Goal: Contribute content: Contribute content

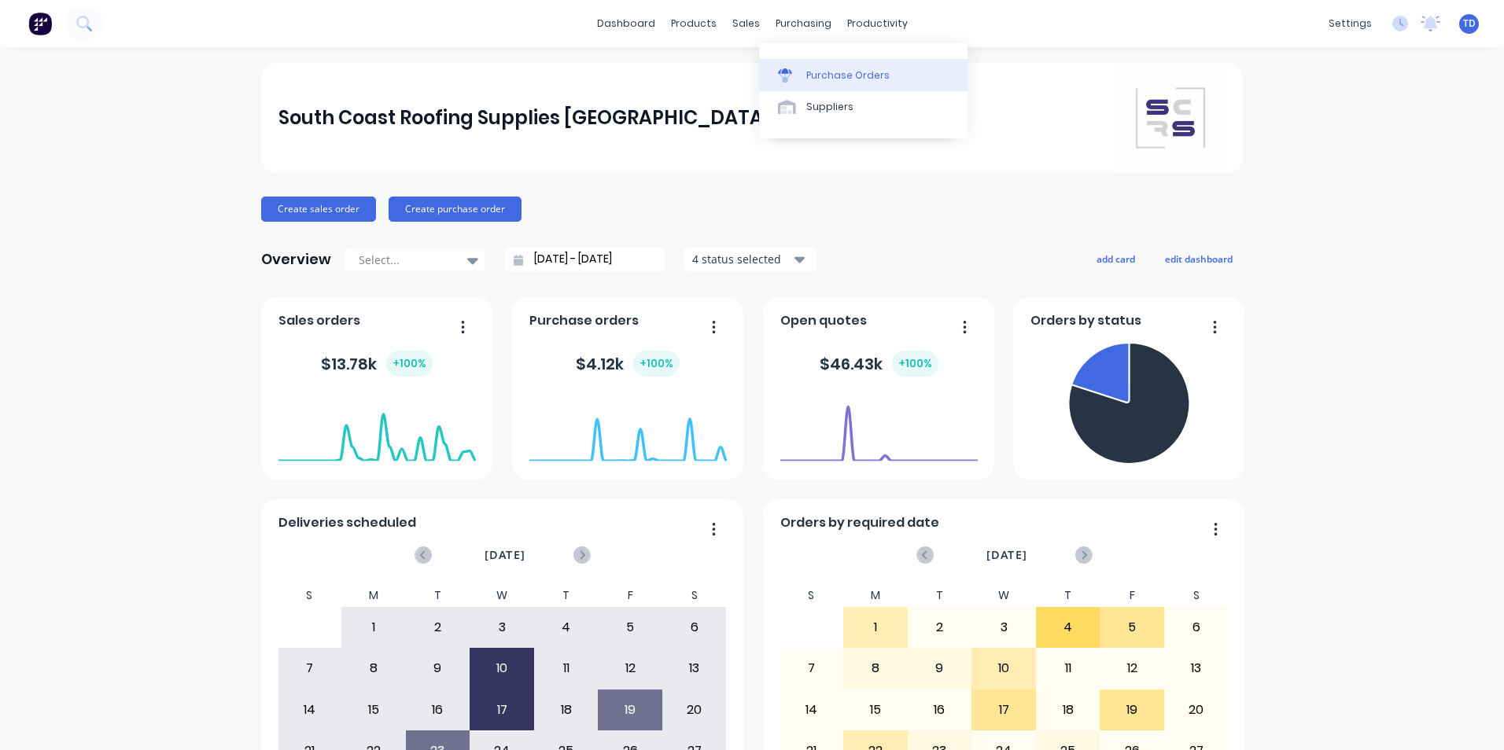
click at [803, 77] on link "Purchase Orders" at bounding box center [863, 74] width 208 height 31
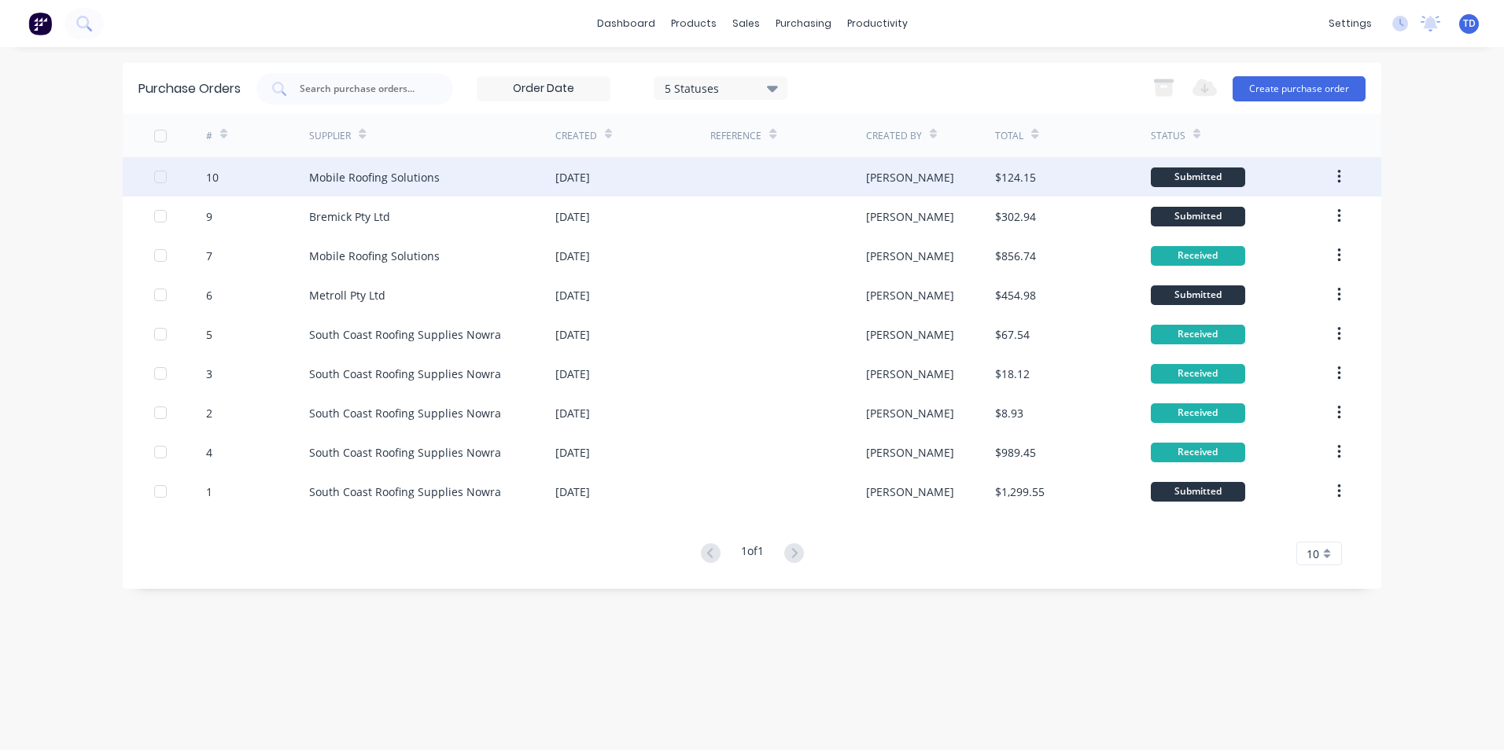
click at [462, 182] on div "Mobile Roofing Solutions" at bounding box center [432, 176] width 246 height 39
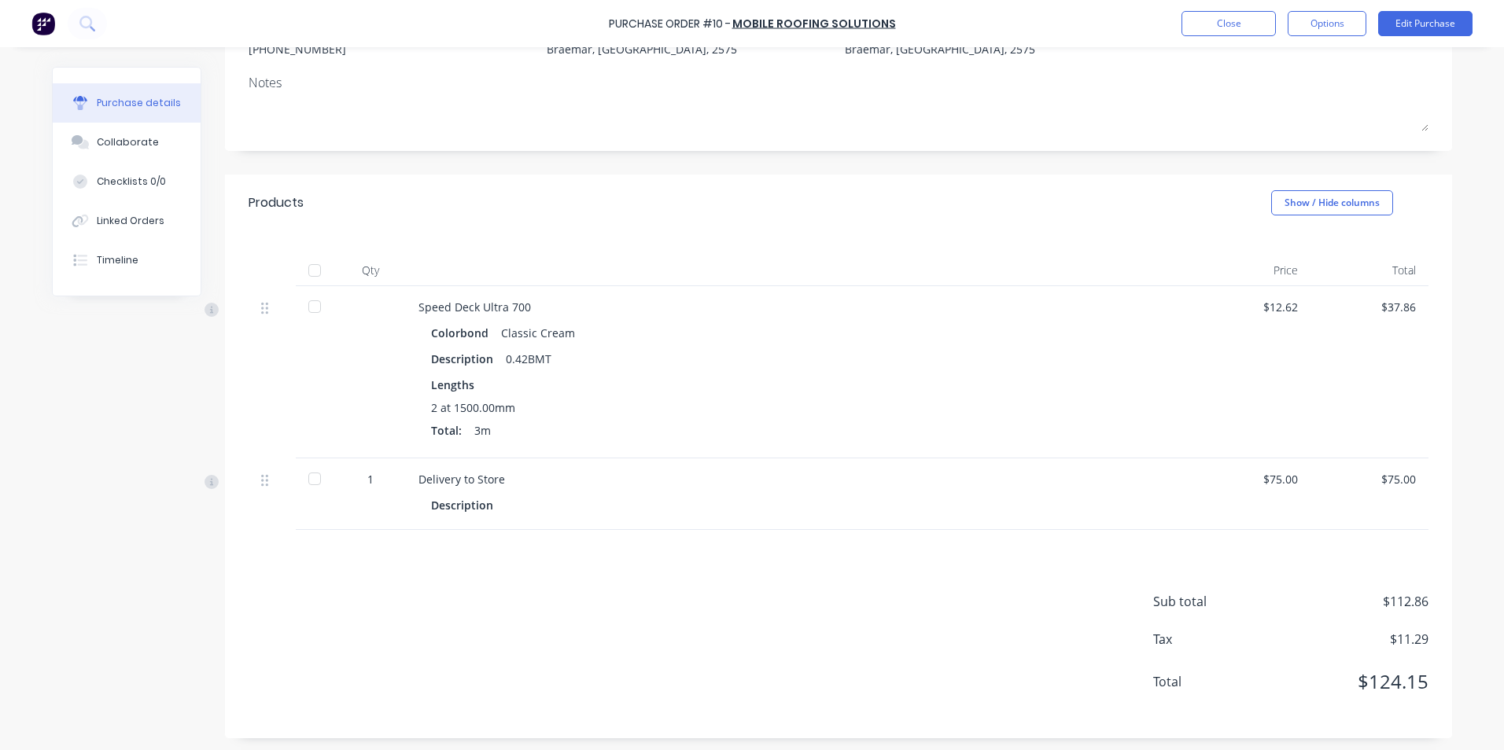
scroll to position [196, 0]
click at [1437, 29] on button "Edit Purchase" at bounding box center [1425, 23] width 94 height 25
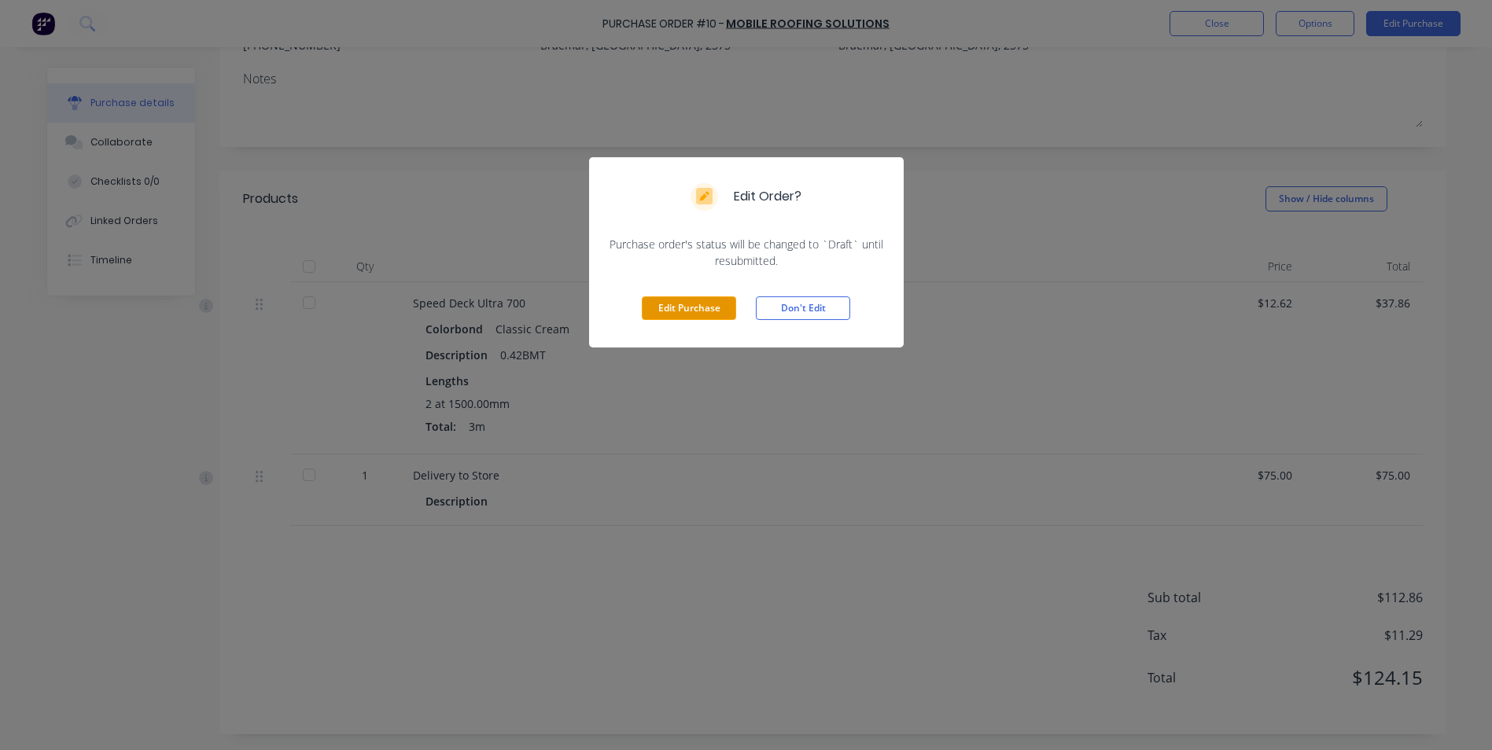
click at [678, 312] on button "Edit Purchase" at bounding box center [689, 309] width 94 height 24
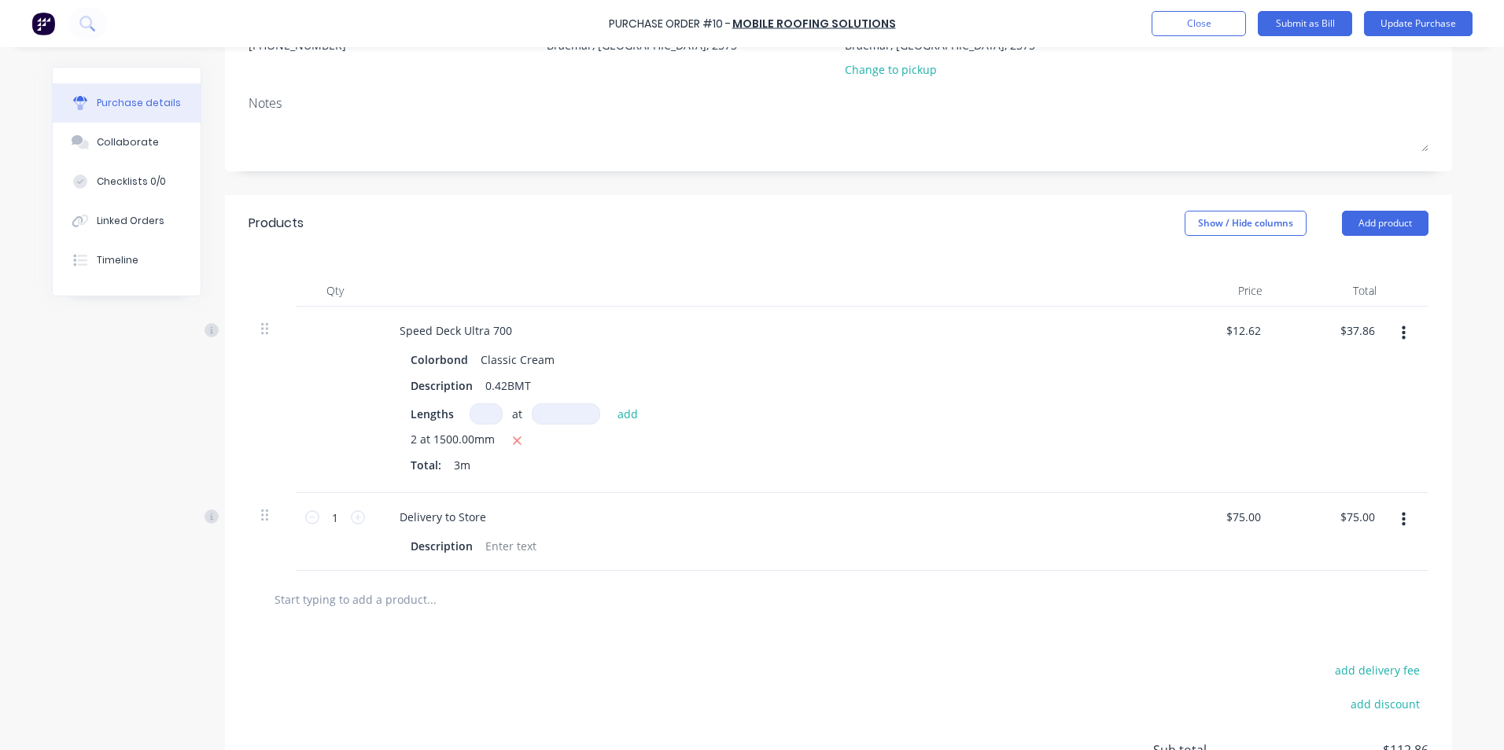
click at [392, 595] on input "text" at bounding box center [431, 599] width 315 height 31
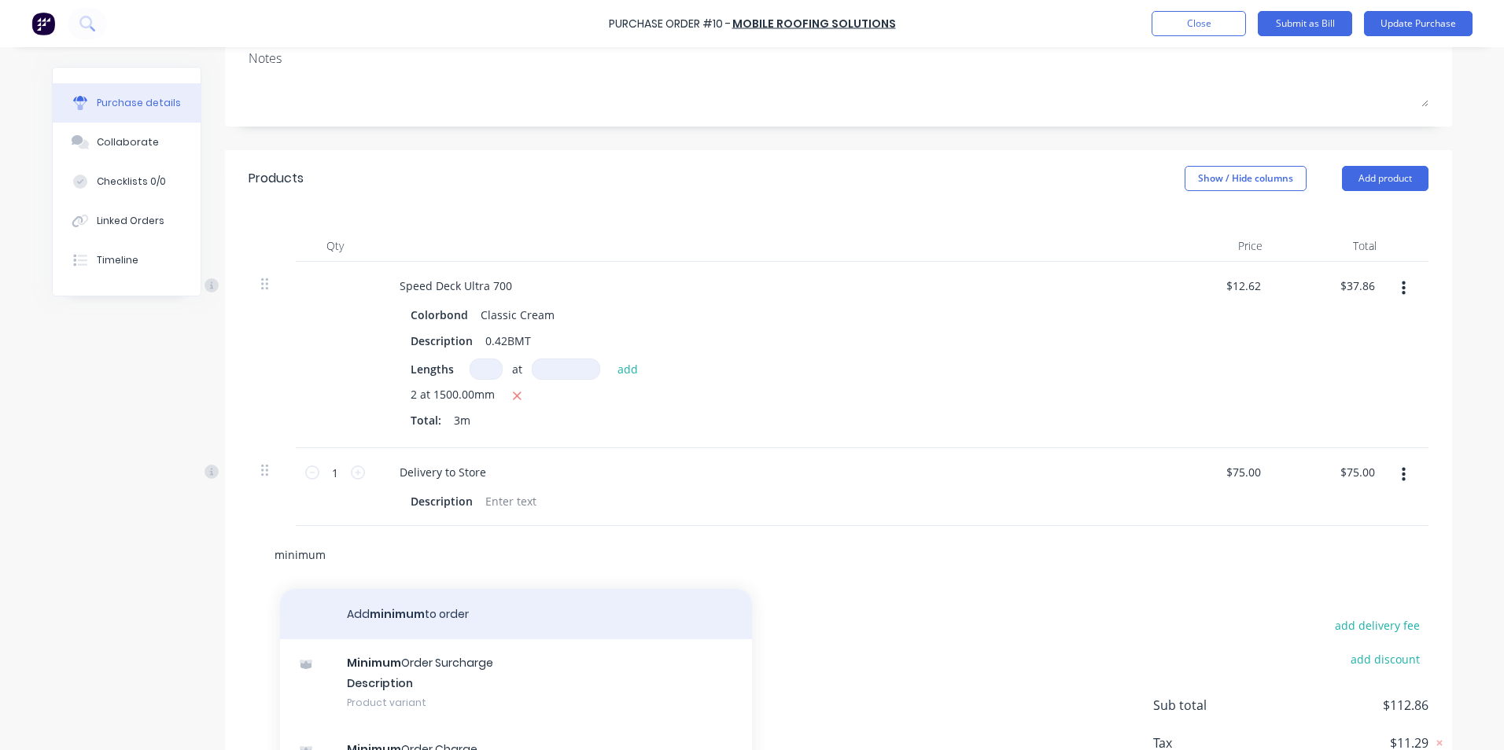
scroll to position [274, 0]
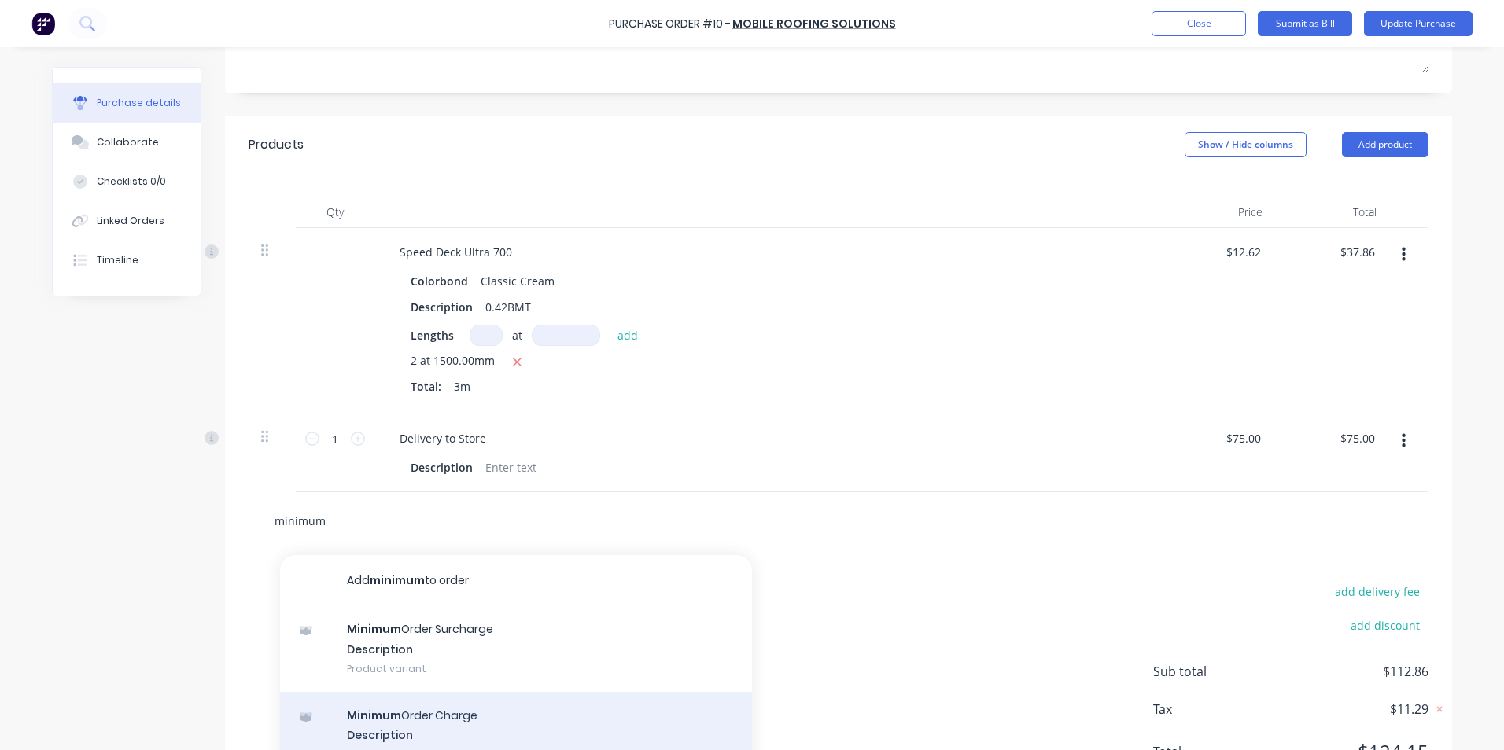
type input "minimum"
click at [403, 722] on div "Minimum Order Charge Description Product variant" at bounding box center [516, 735] width 472 height 87
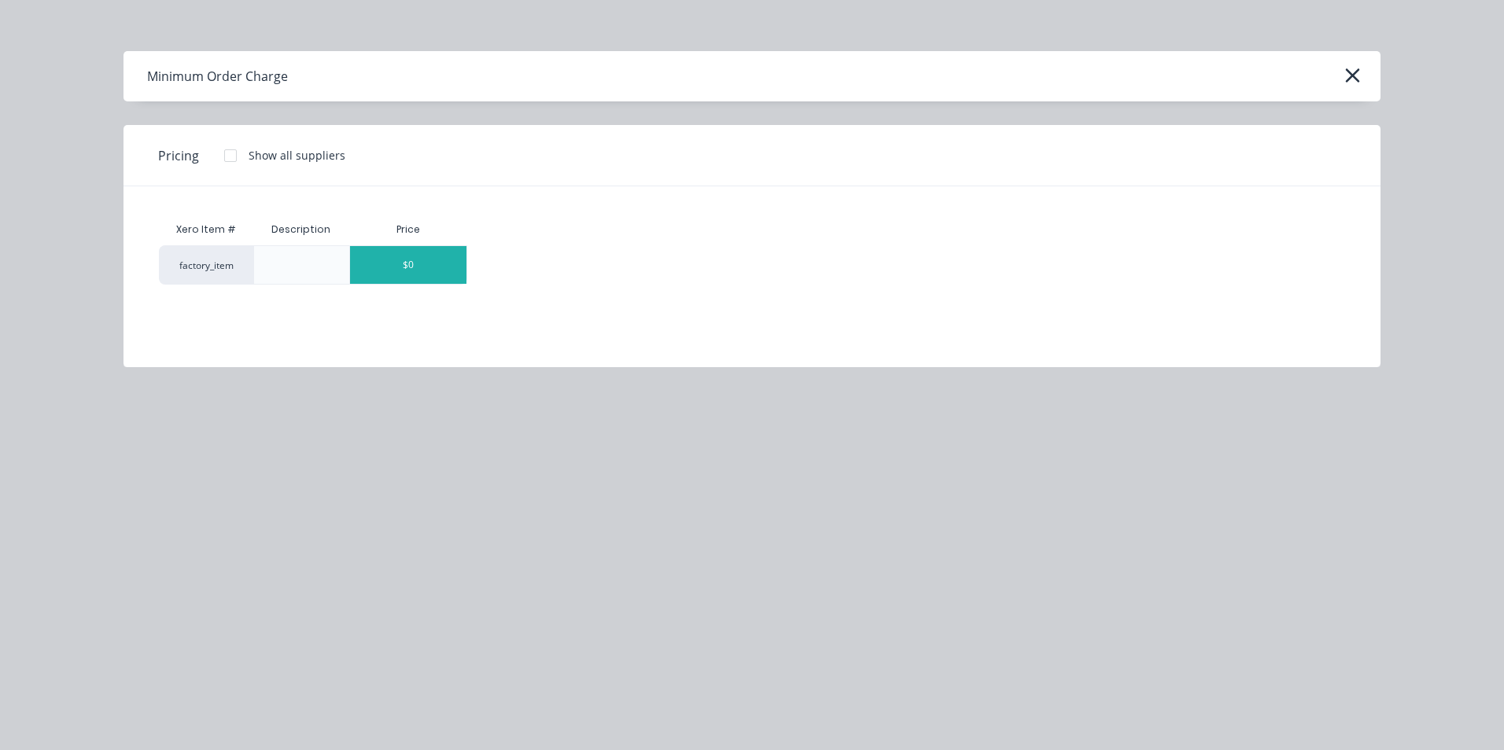
click at [418, 260] on div "$0" at bounding box center [408, 265] width 116 height 38
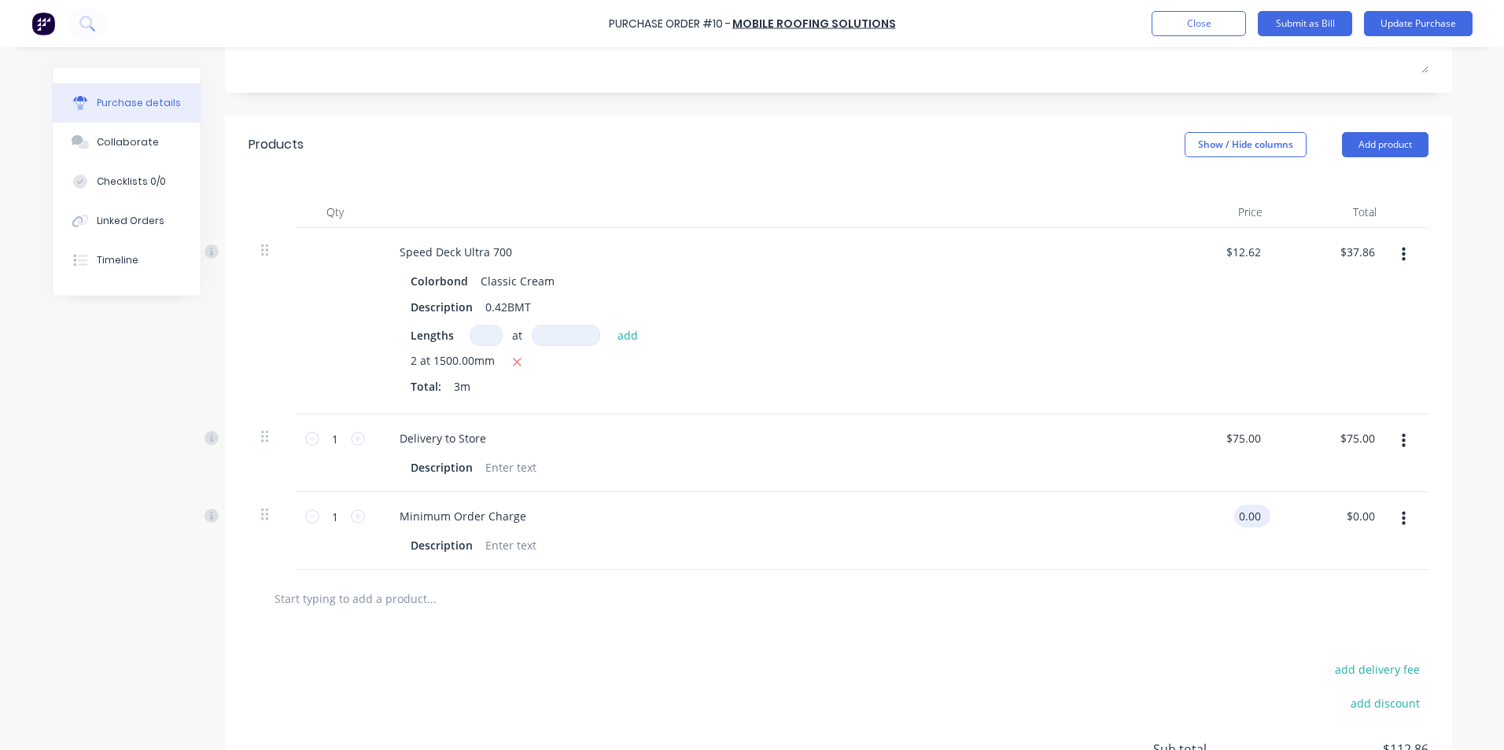
click at [1223, 514] on div "0.00 0.00" at bounding box center [1218, 531] width 114 height 78
type input "$15.00"
click at [1339, 529] on div "$15.00 $0.00" at bounding box center [1332, 531] width 114 height 78
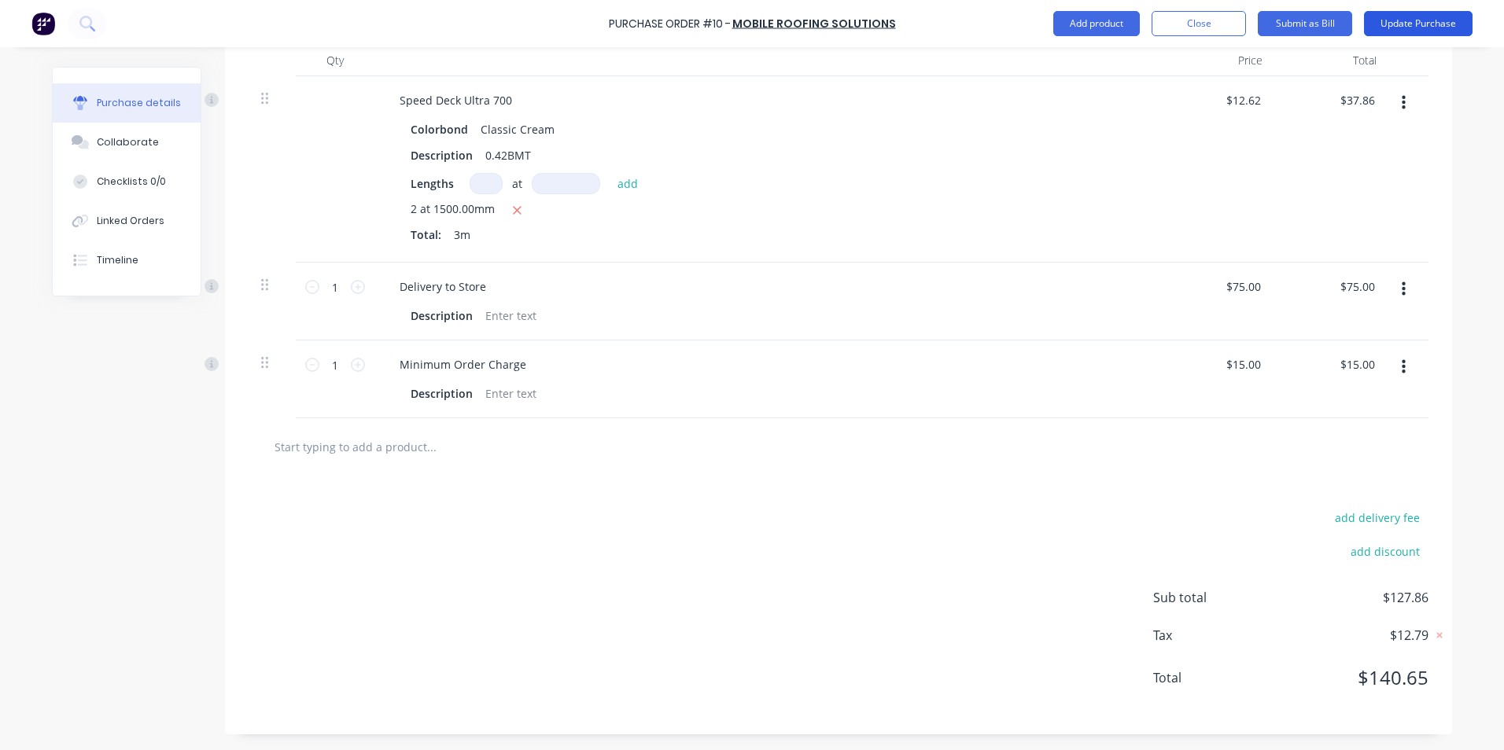
click at [1428, 22] on button "Update Purchase" at bounding box center [1418, 23] width 109 height 25
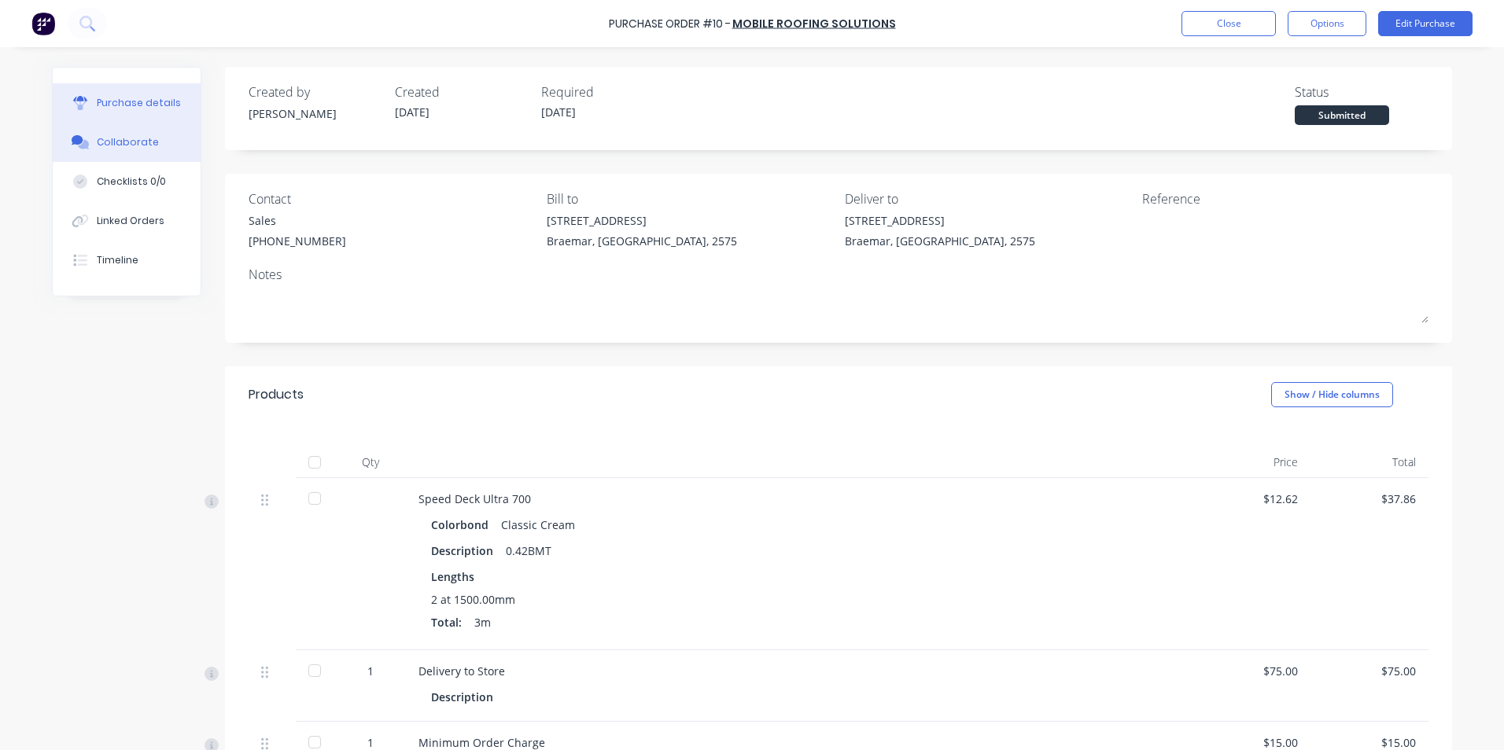
click at [149, 150] on button "Collaborate" at bounding box center [127, 142] width 148 height 39
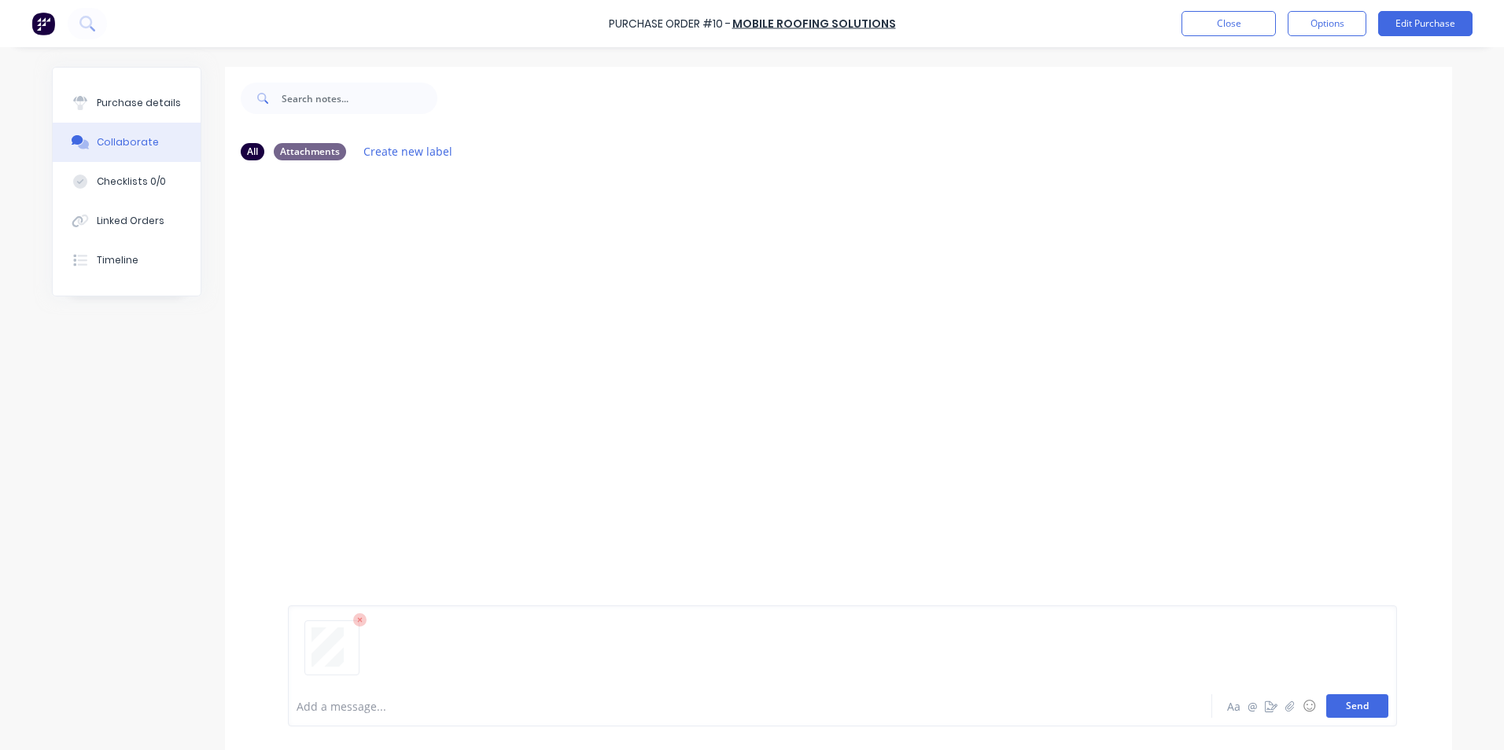
click at [1352, 709] on button "Send" at bounding box center [1357, 706] width 62 height 24
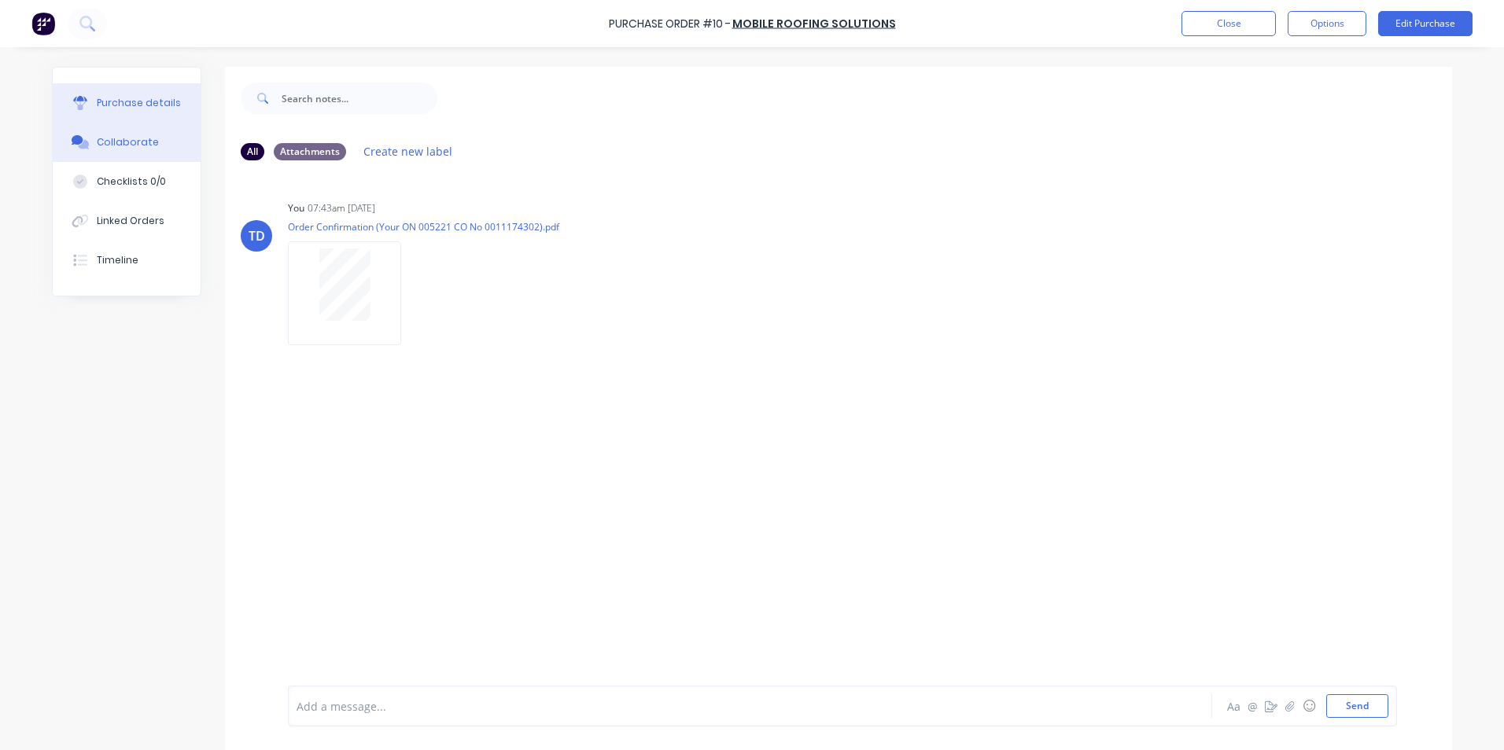
click at [146, 102] on div "Purchase details" at bounding box center [139, 103] width 84 height 14
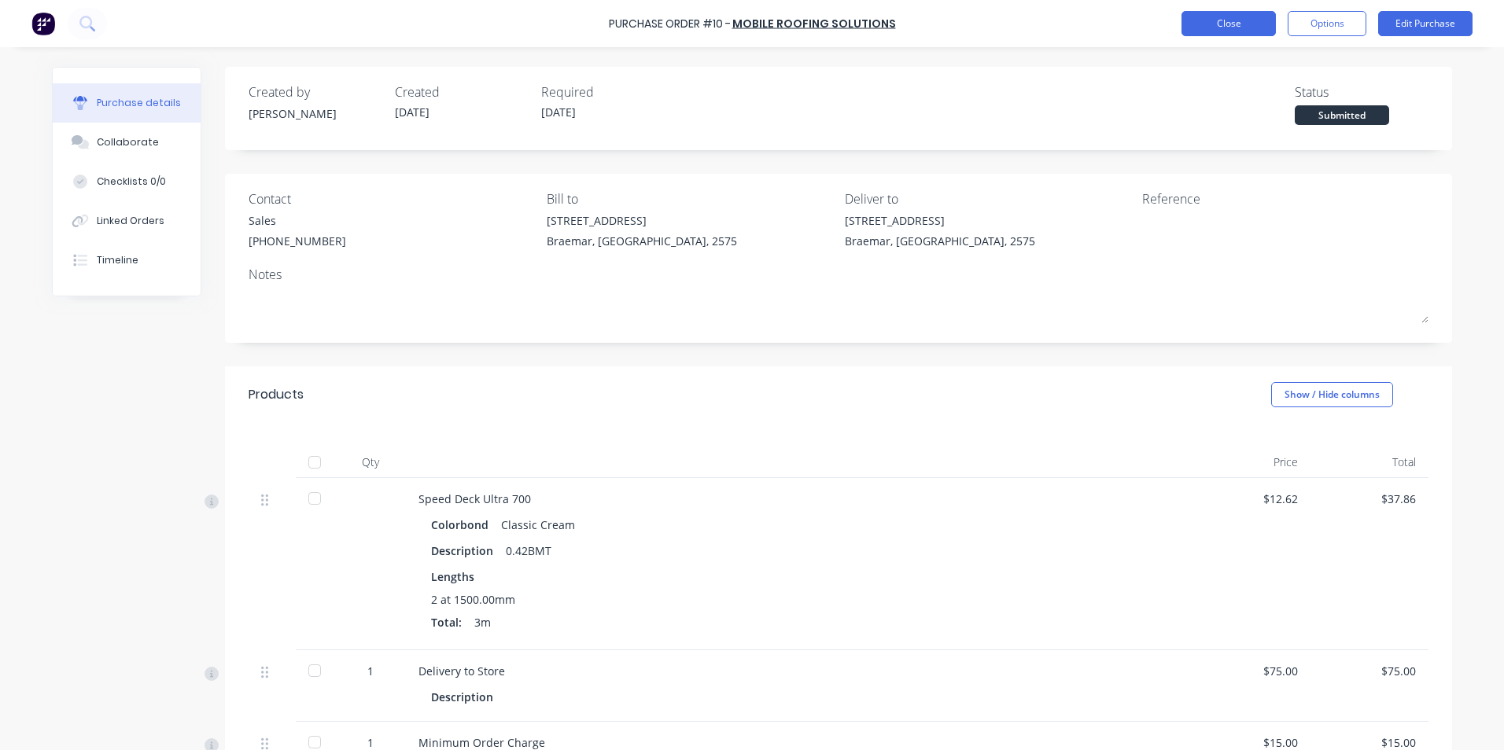
click at [1199, 31] on button "Close" at bounding box center [1228, 23] width 94 height 25
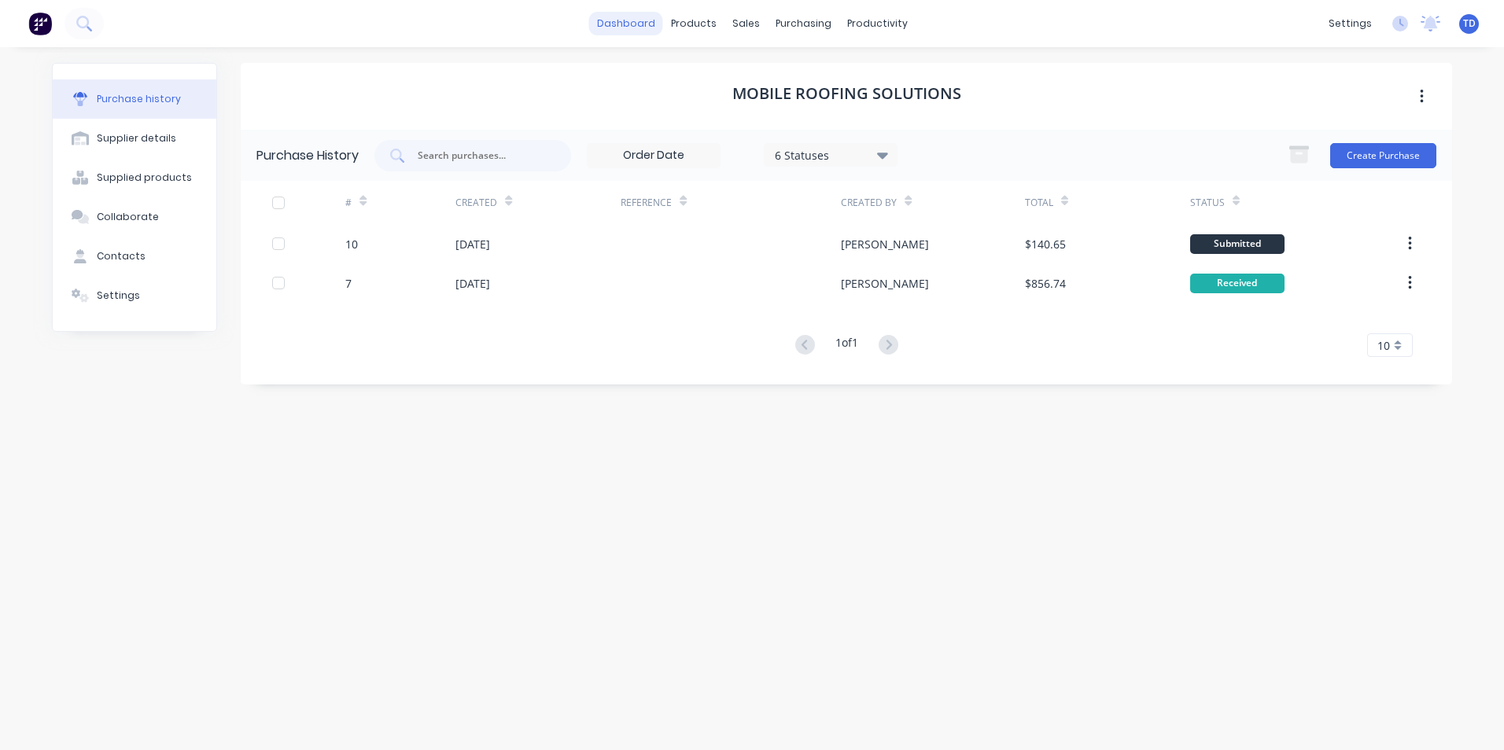
click at [650, 19] on link "dashboard" at bounding box center [626, 24] width 74 height 24
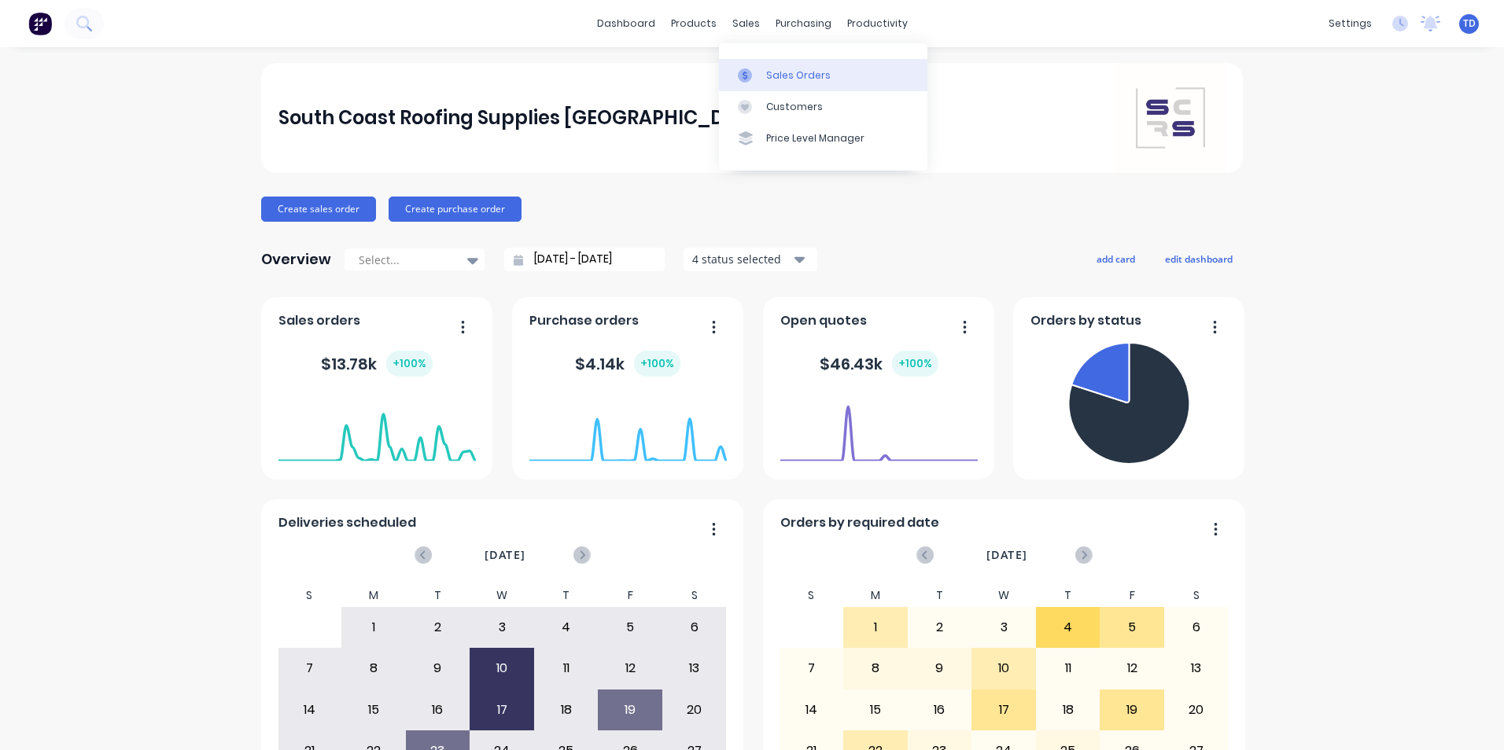
click at [761, 72] on link "Sales Orders" at bounding box center [823, 74] width 208 height 31
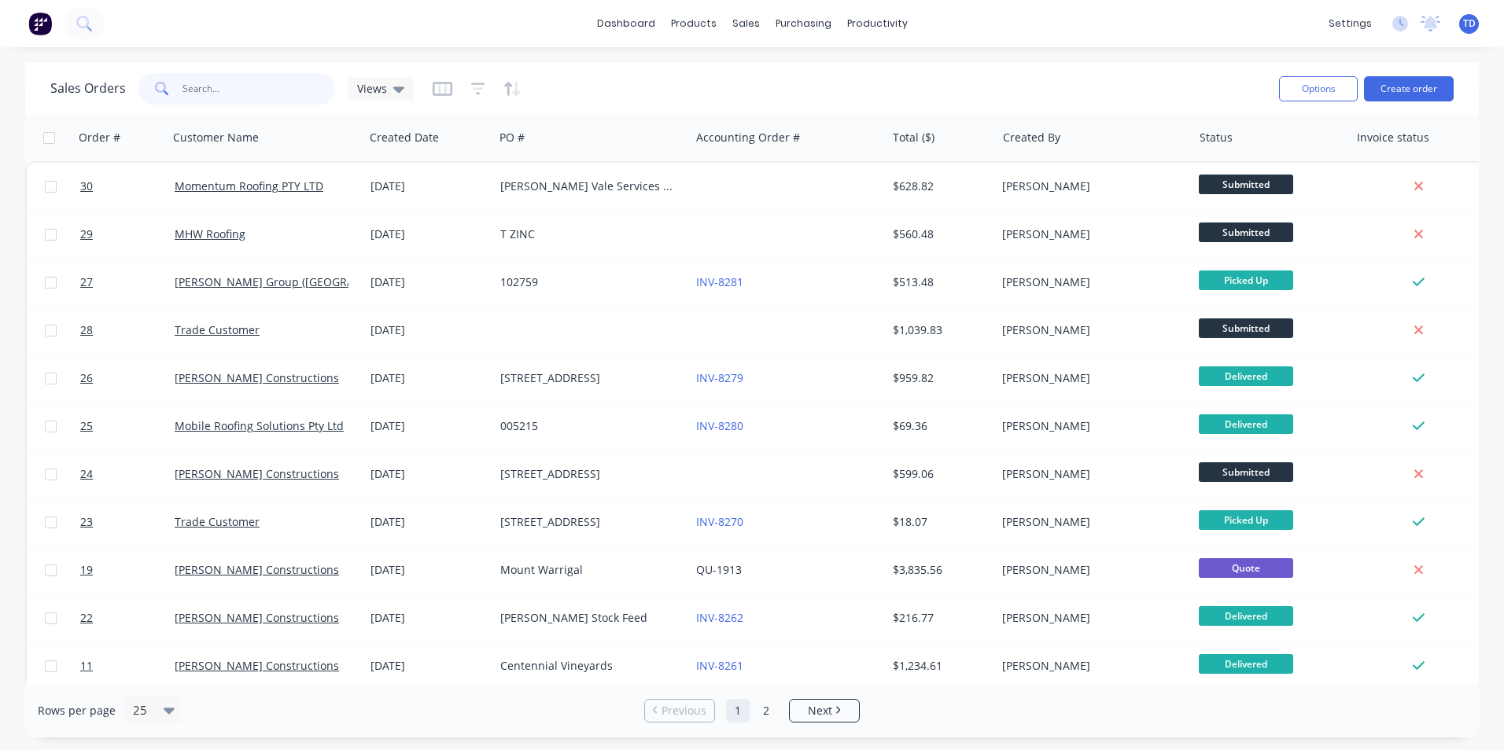
click at [238, 94] on input "text" at bounding box center [258, 88] width 153 height 31
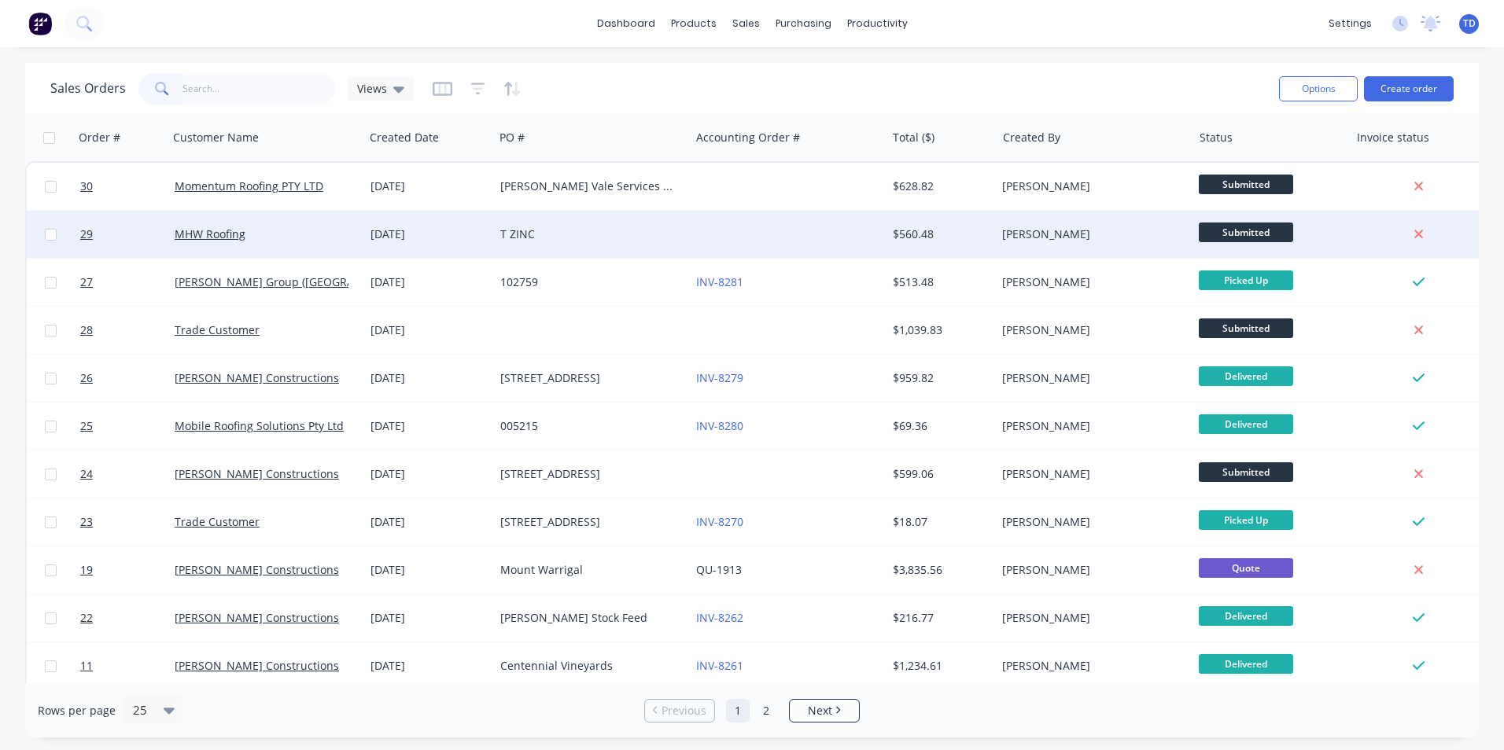
click at [253, 228] on div "MHW Roofing" at bounding box center [262, 235] width 175 height 16
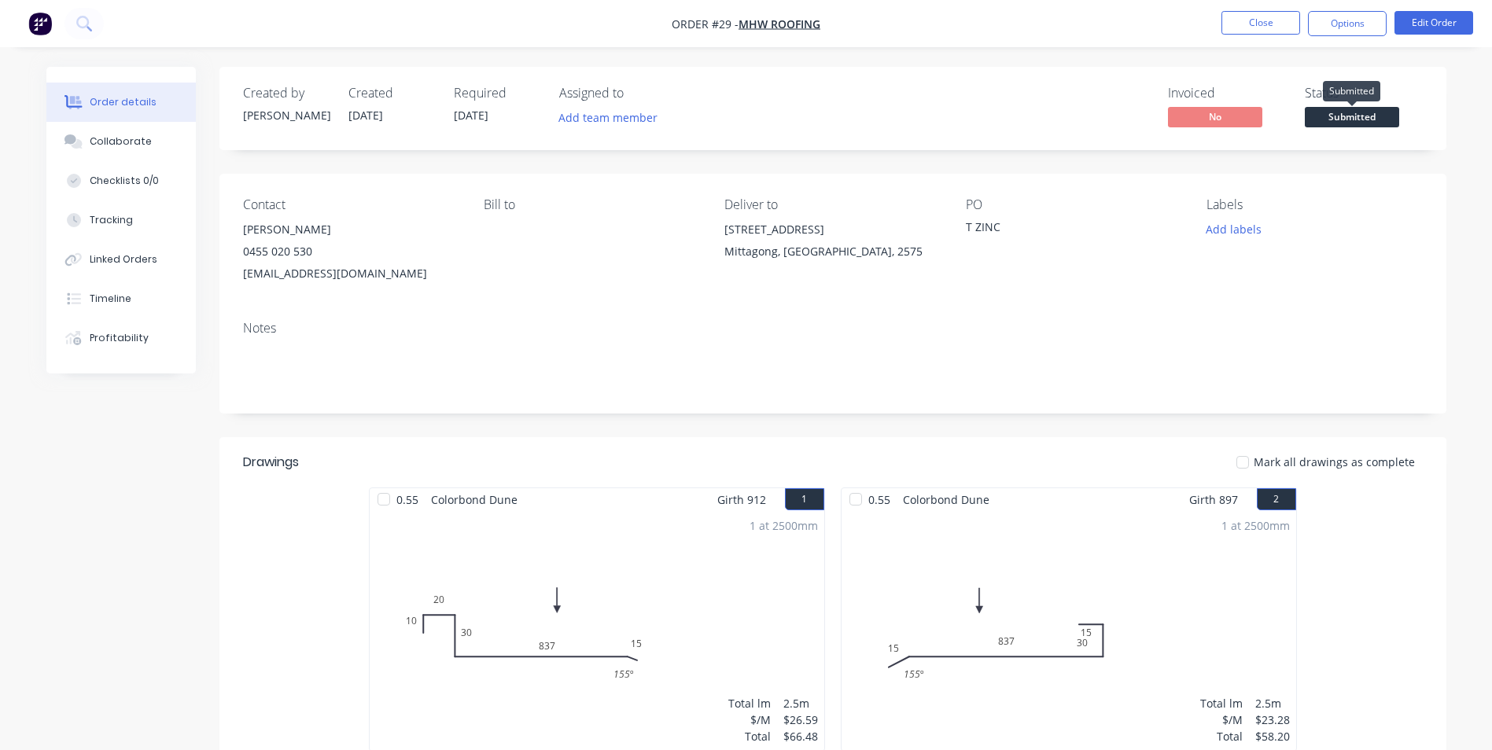
click at [1334, 123] on span "Submitted" at bounding box center [1352, 117] width 94 height 20
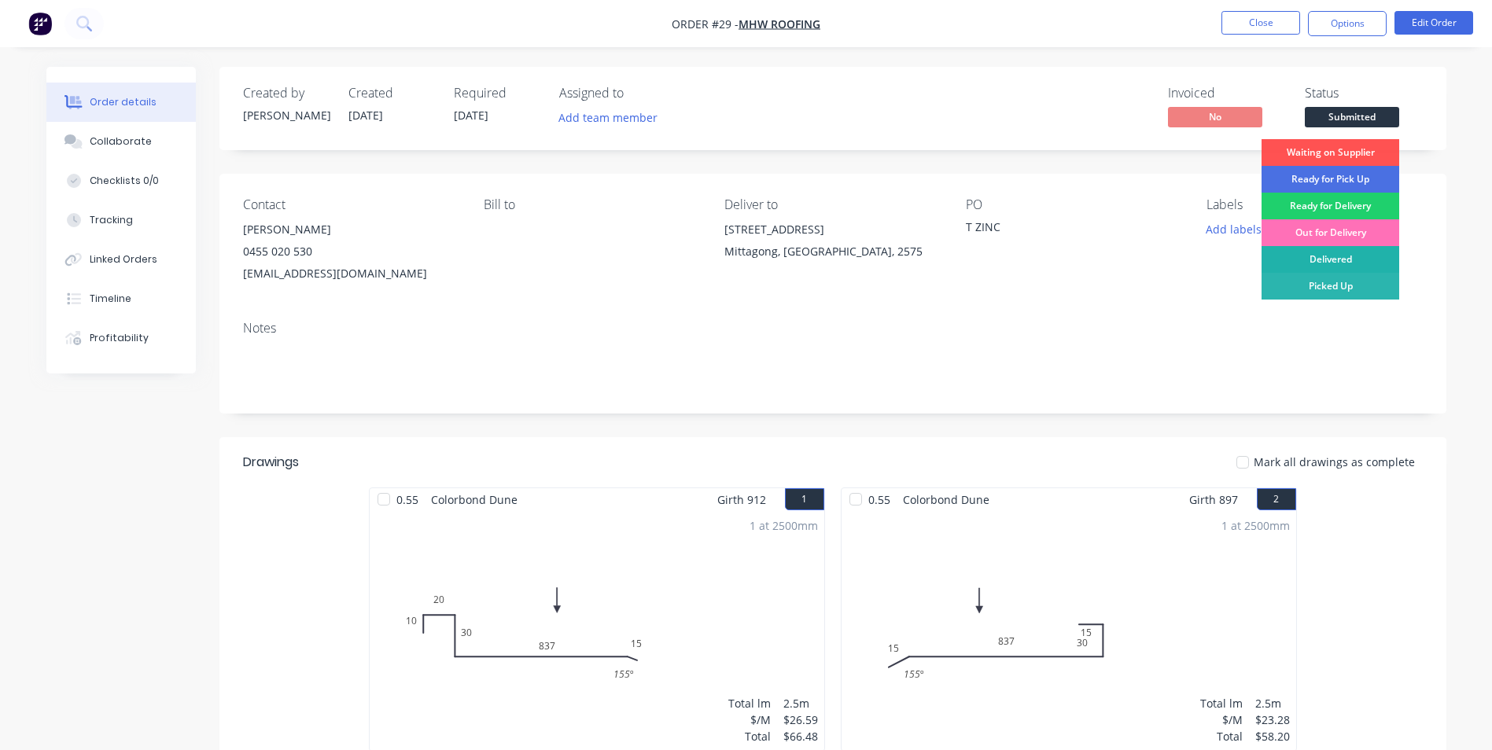
click at [1350, 260] on div "Delivered" at bounding box center [1331, 259] width 138 height 27
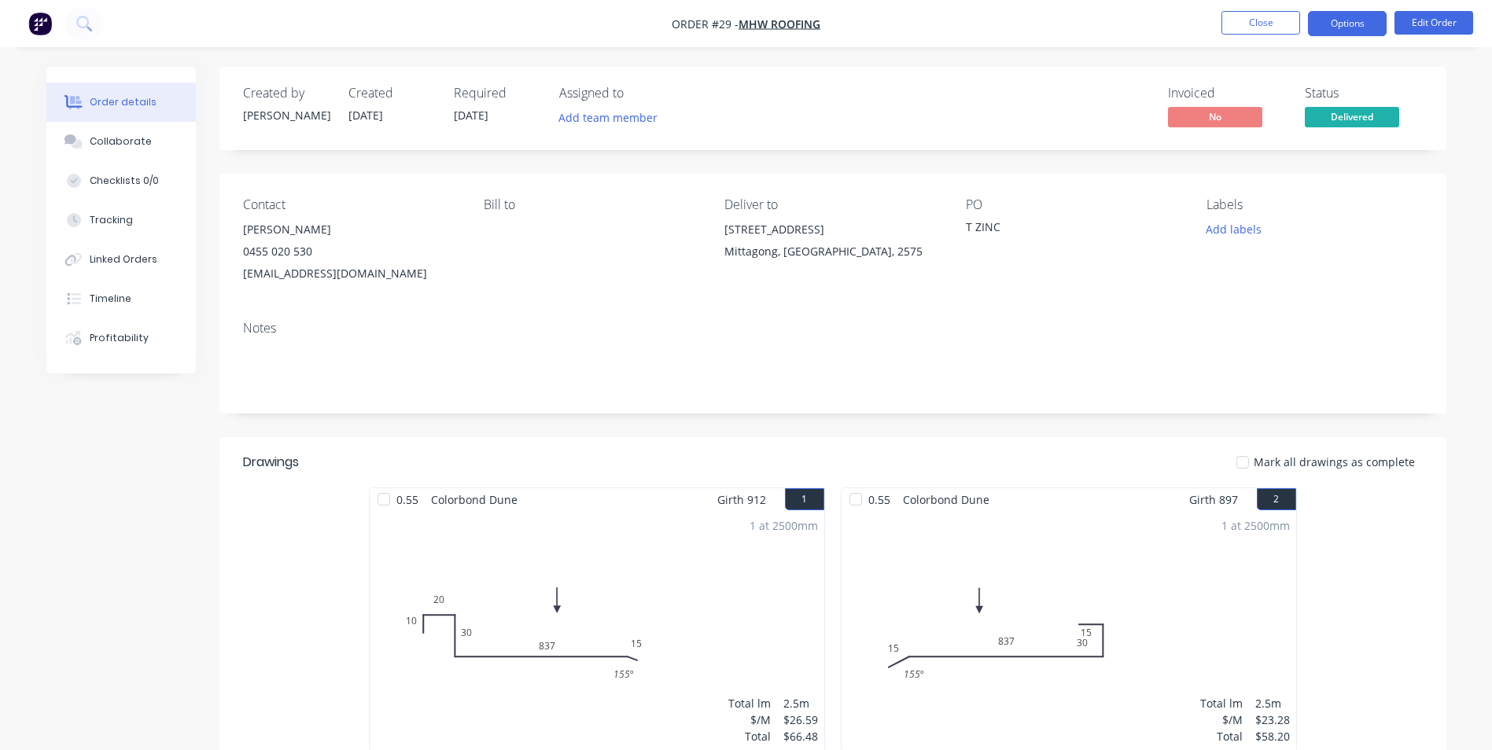
click at [1344, 28] on button "Options" at bounding box center [1347, 23] width 79 height 25
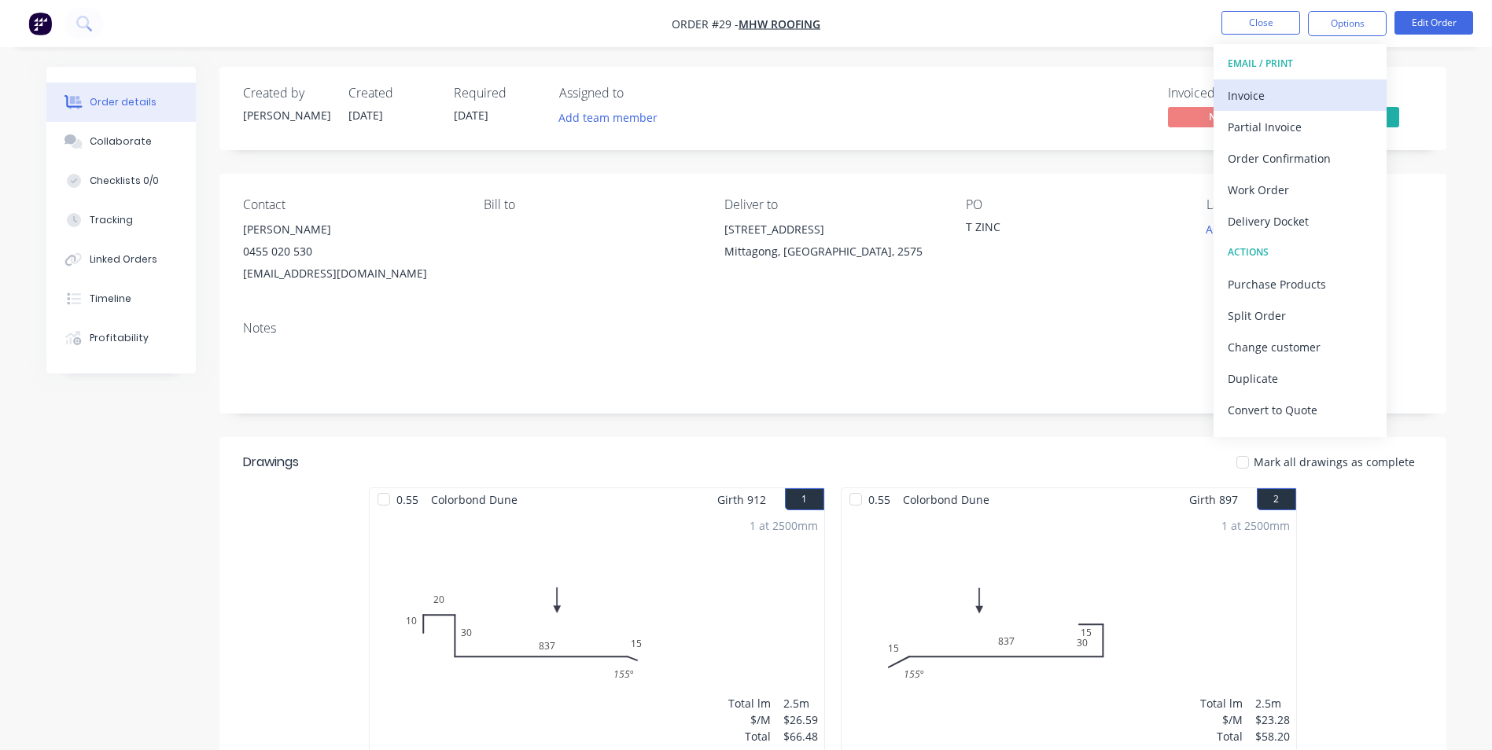
click at [1284, 100] on div "Invoice" at bounding box center [1300, 95] width 145 height 23
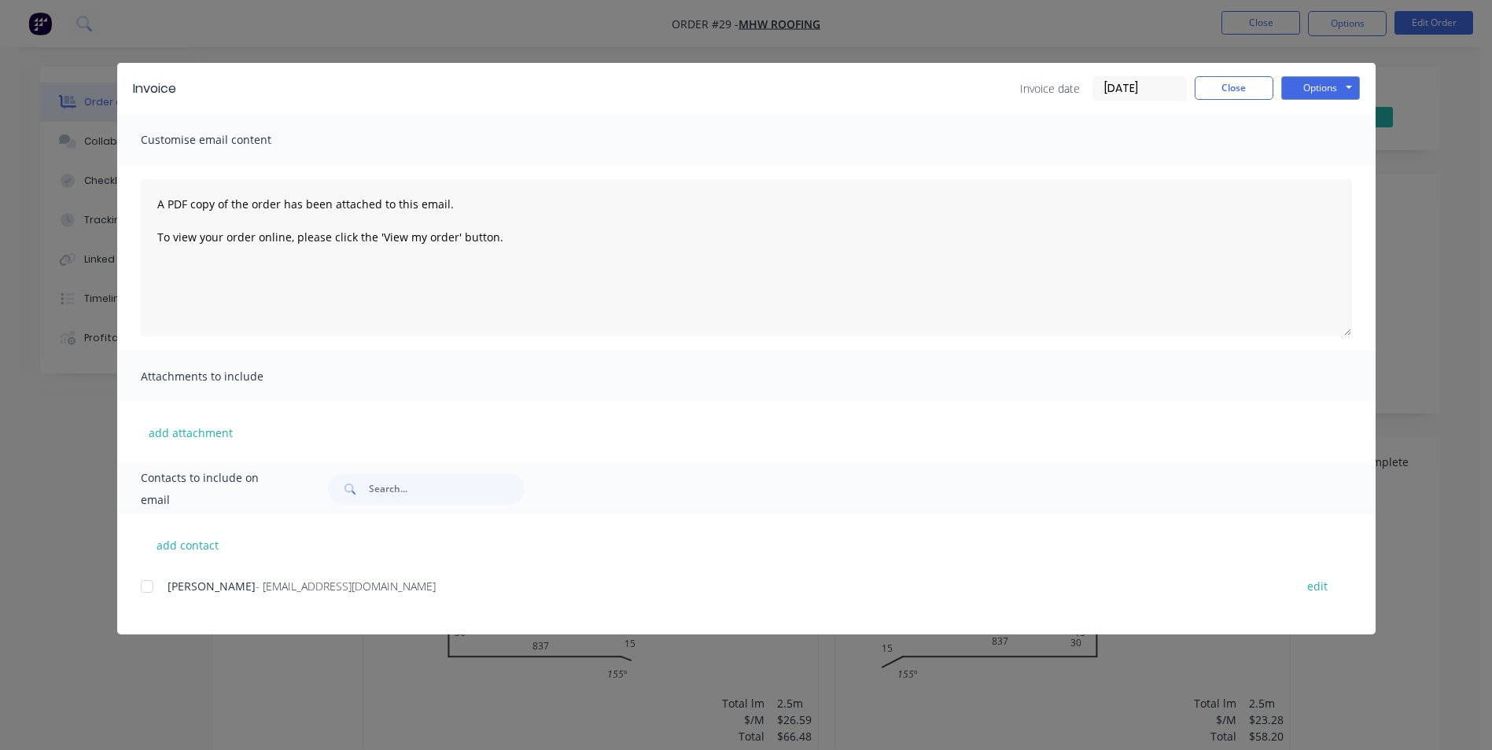
click at [155, 588] on div at bounding box center [146, 586] width 31 height 31
drag, startPoint x: 1311, startPoint y: 87, endPoint x: 1304, endPoint y: 91, distance: 8.1
click at [1310, 87] on button "Options" at bounding box center [1320, 88] width 79 height 24
click at [1317, 165] on button "Email" at bounding box center [1331, 168] width 101 height 26
click at [1310, 92] on button "Options" at bounding box center [1320, 88] width 79 height 24
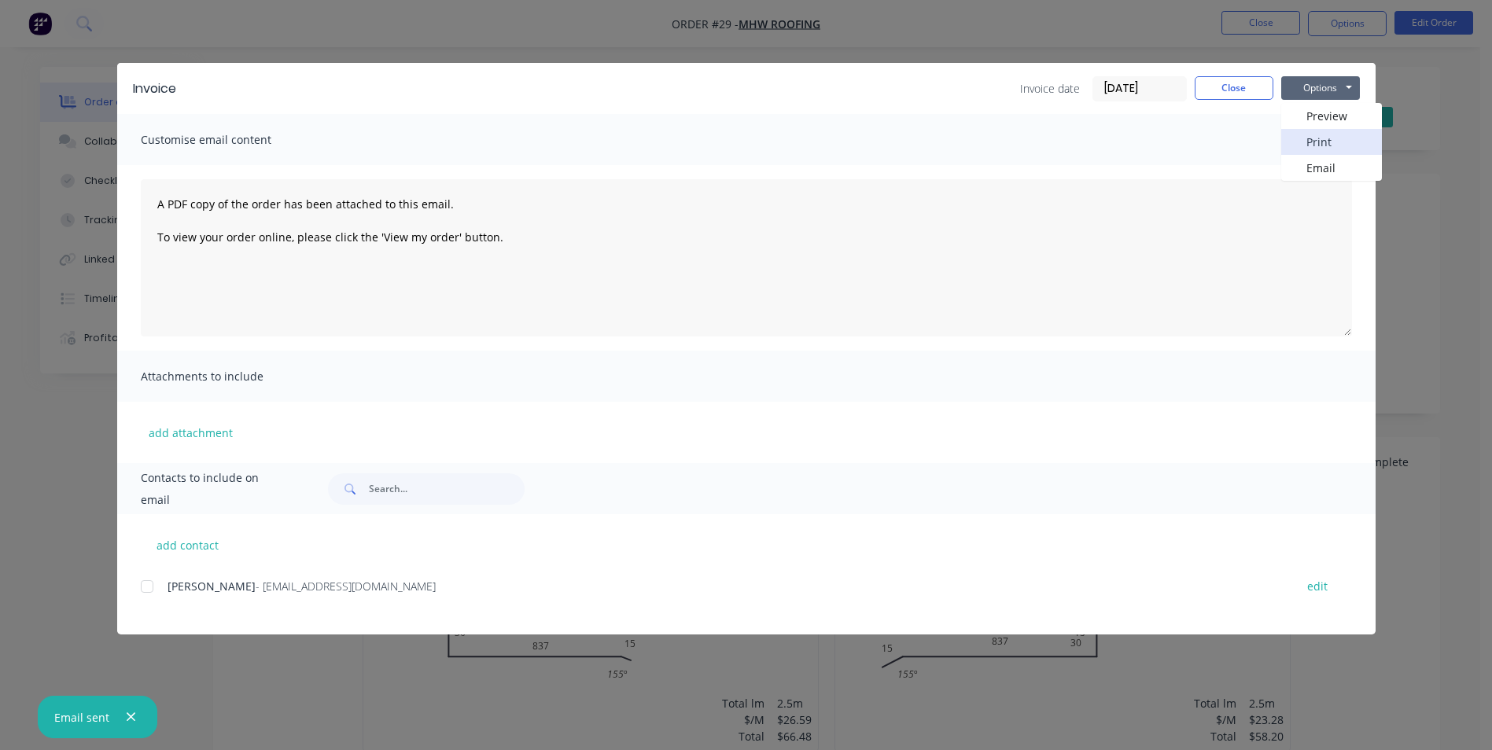
click at [1317, 142] on button "Print" at bounding box center [1331, 142] width 101 height 26
click at [1250, 96] on button "Close" at bounding box center [1234, 88] width 79 height 24
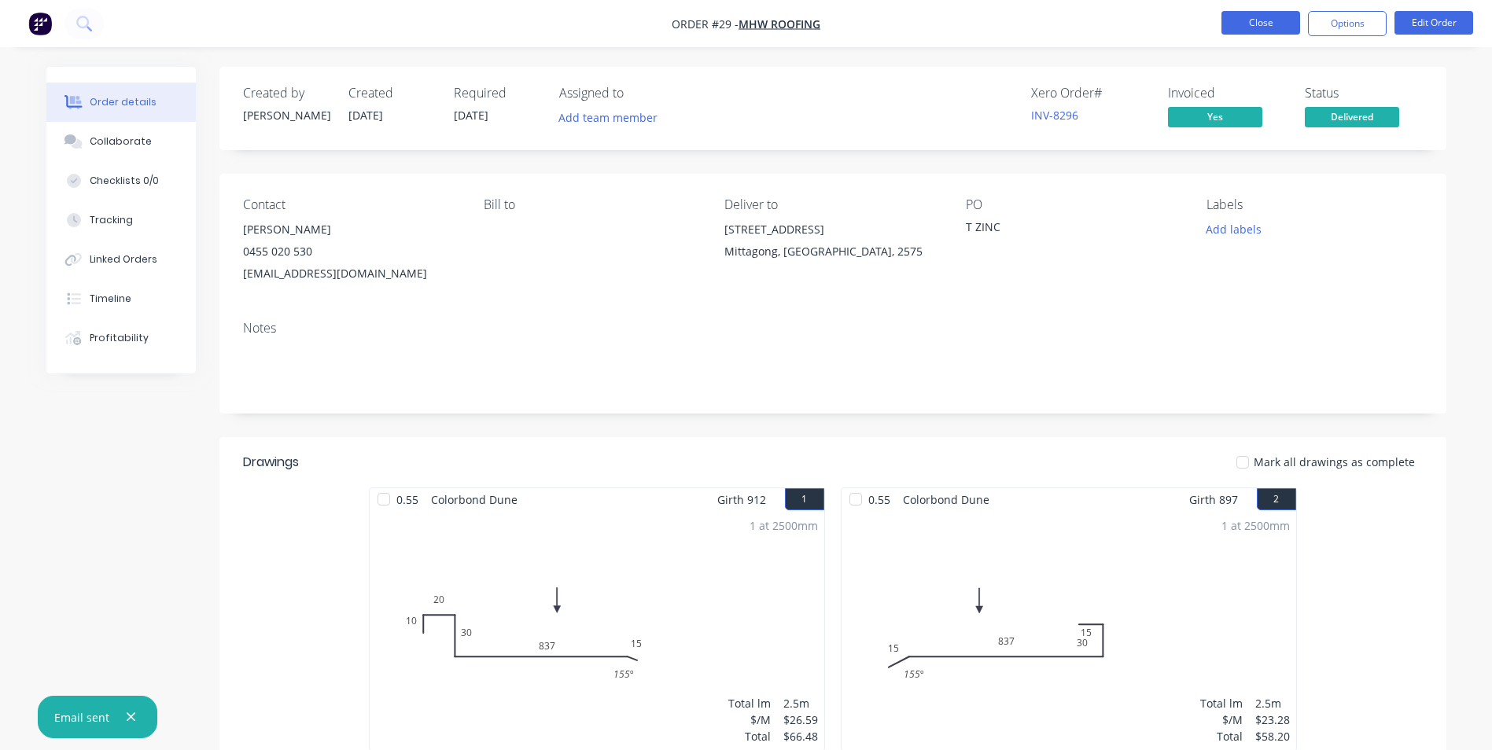
click at [1256, 18] on button "Close" at bounding box center [1260, 23] width 79 height 24
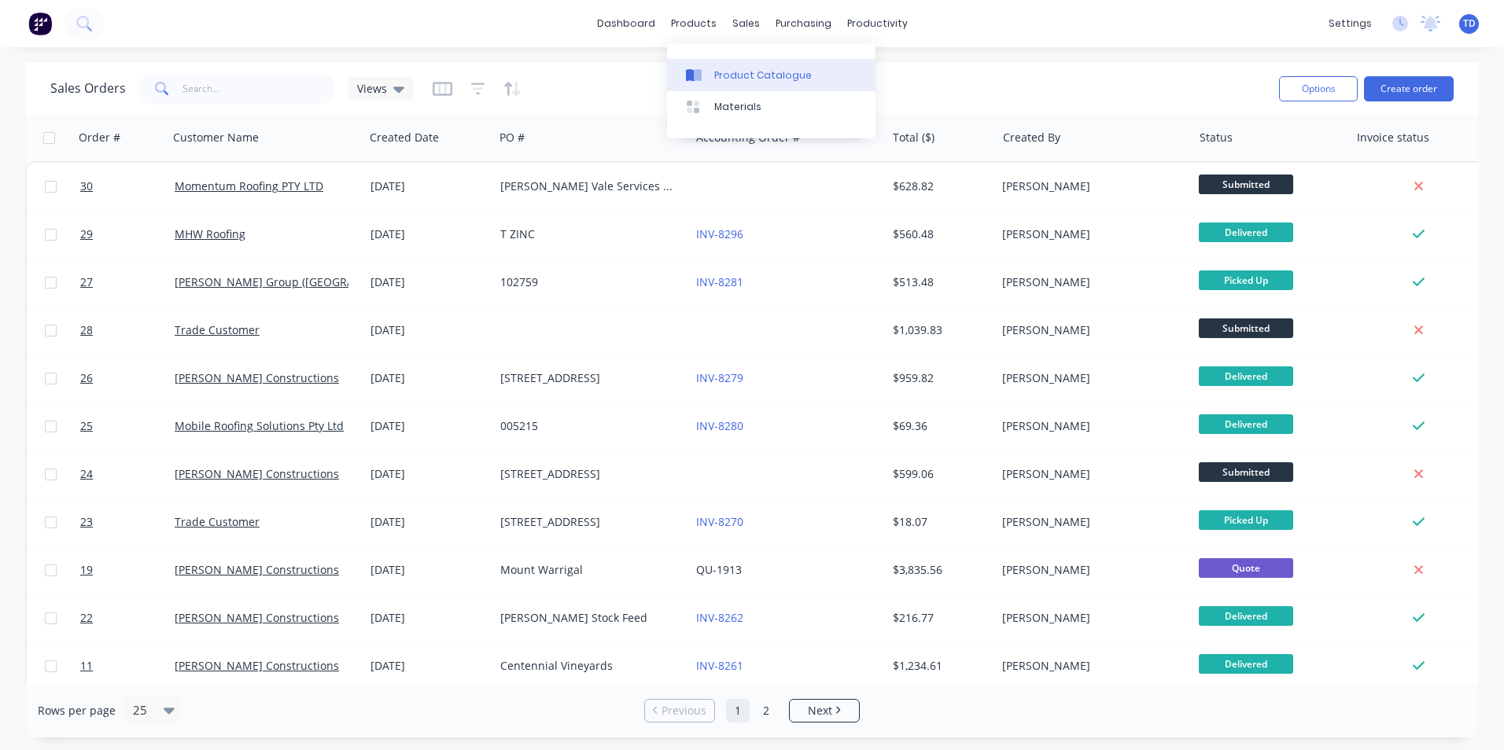
click at [764, 81] on div "Product Catalogue" at bounding box center [763, 75] width 98 height 14
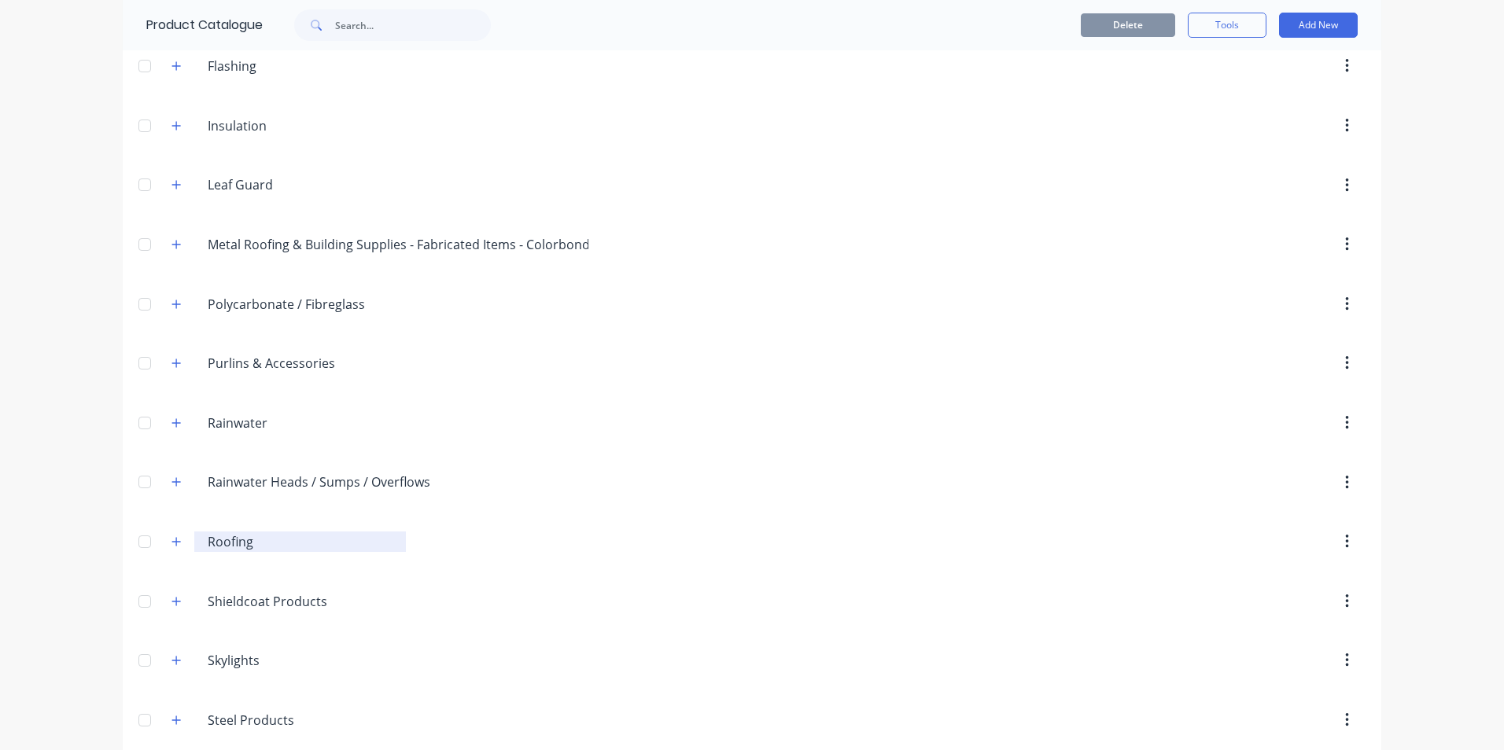
scroll to position [472, 0]
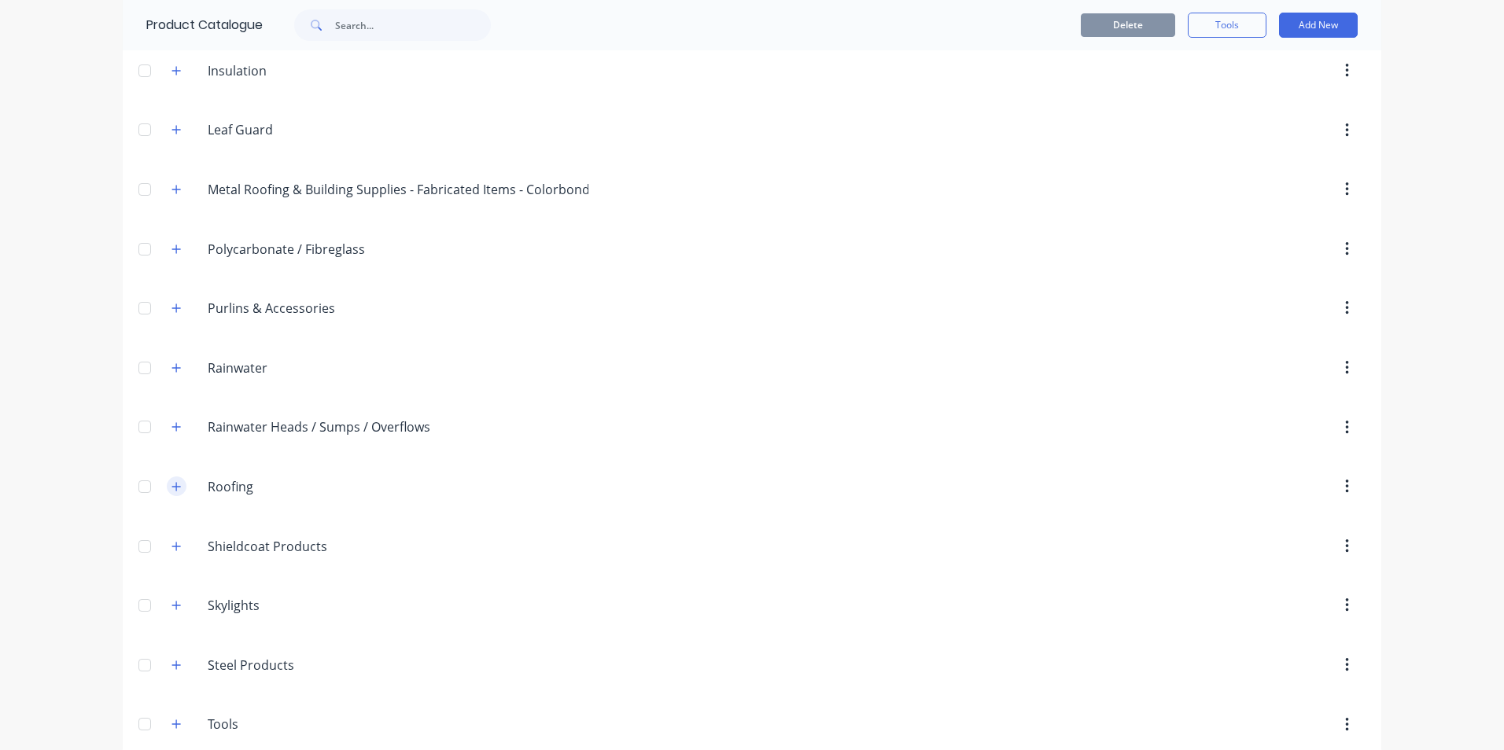
click at [171, 481] on icon "button" at bounding box center [175, 486] width 9 height 11
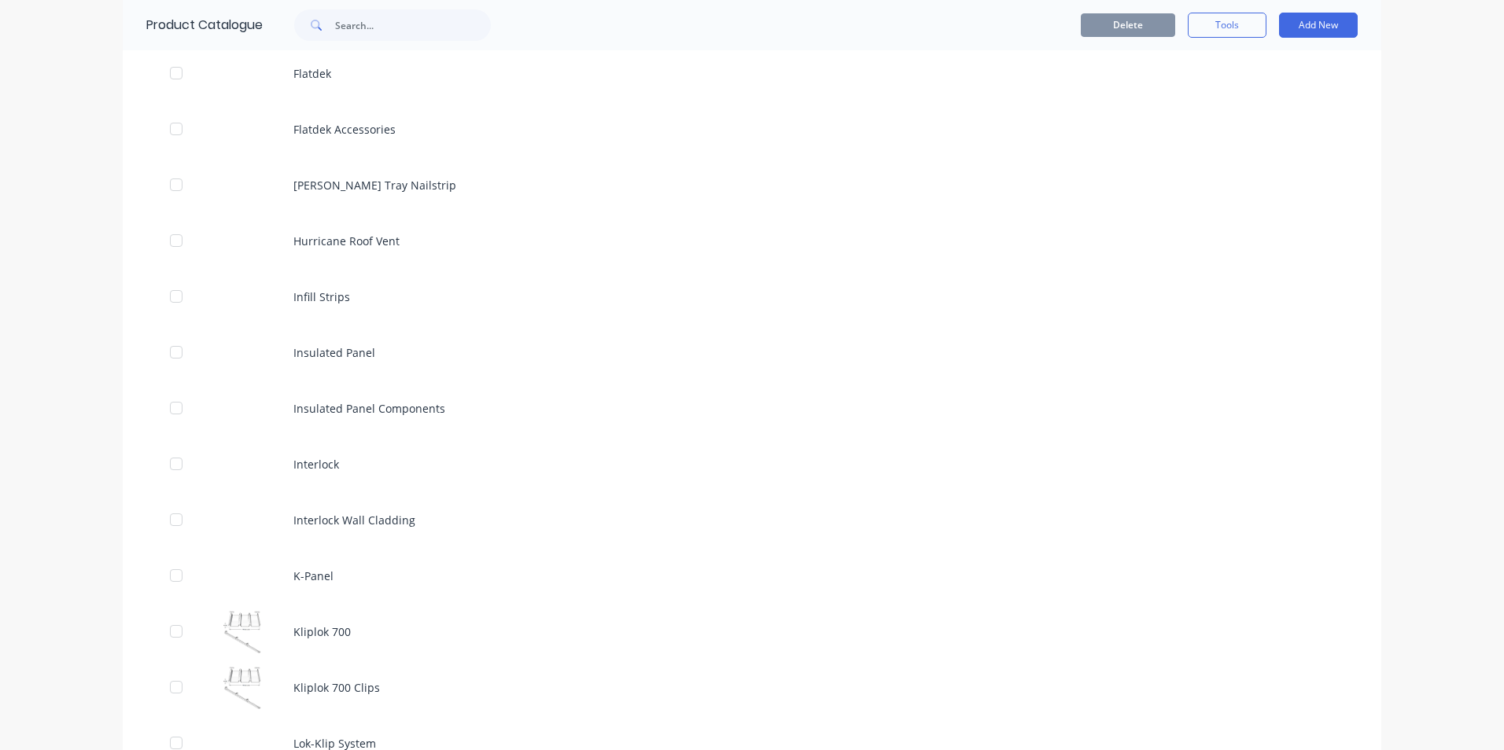
scroll to position [2045, 0]
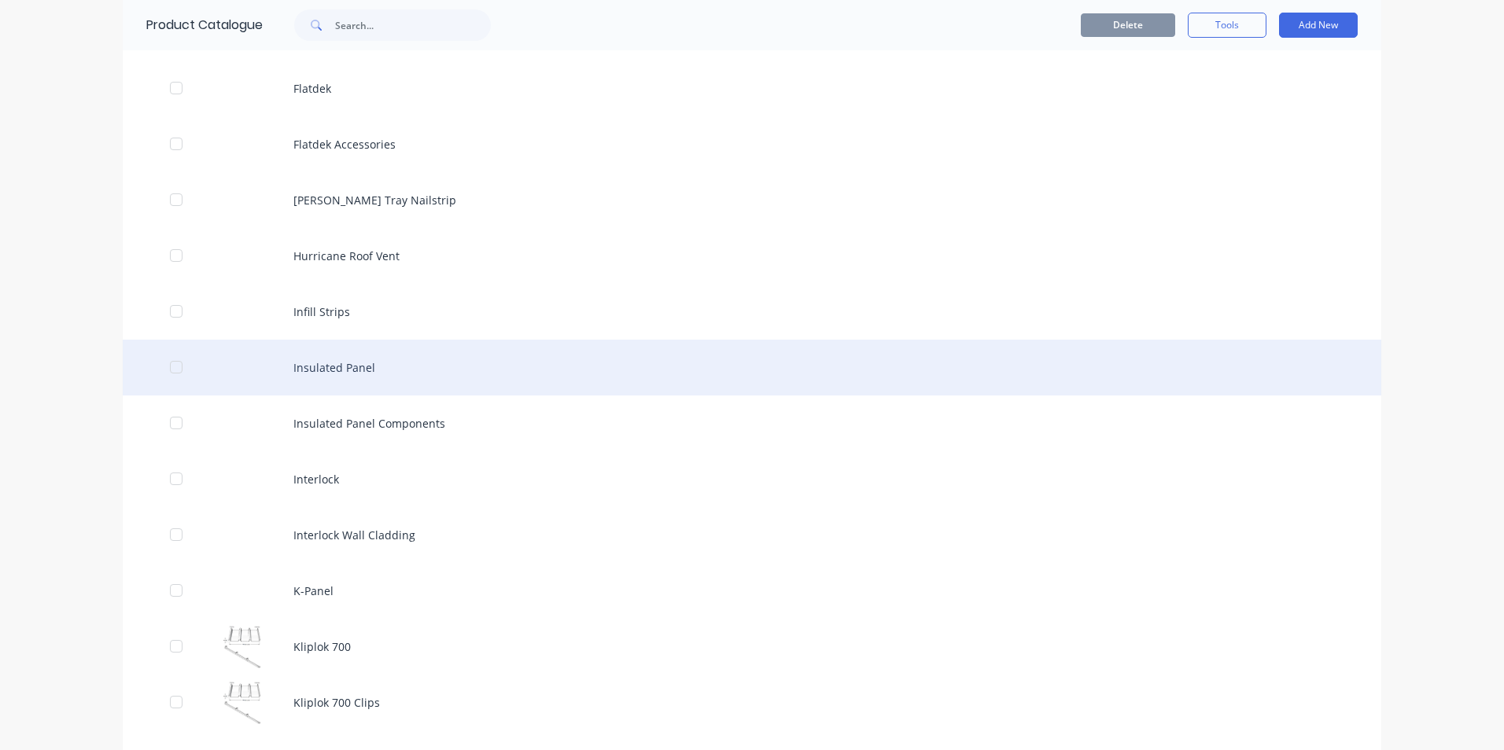
click at [351, 380] on div "Insulated Panel" at bounding box center [752, 368] width 1258 height 56
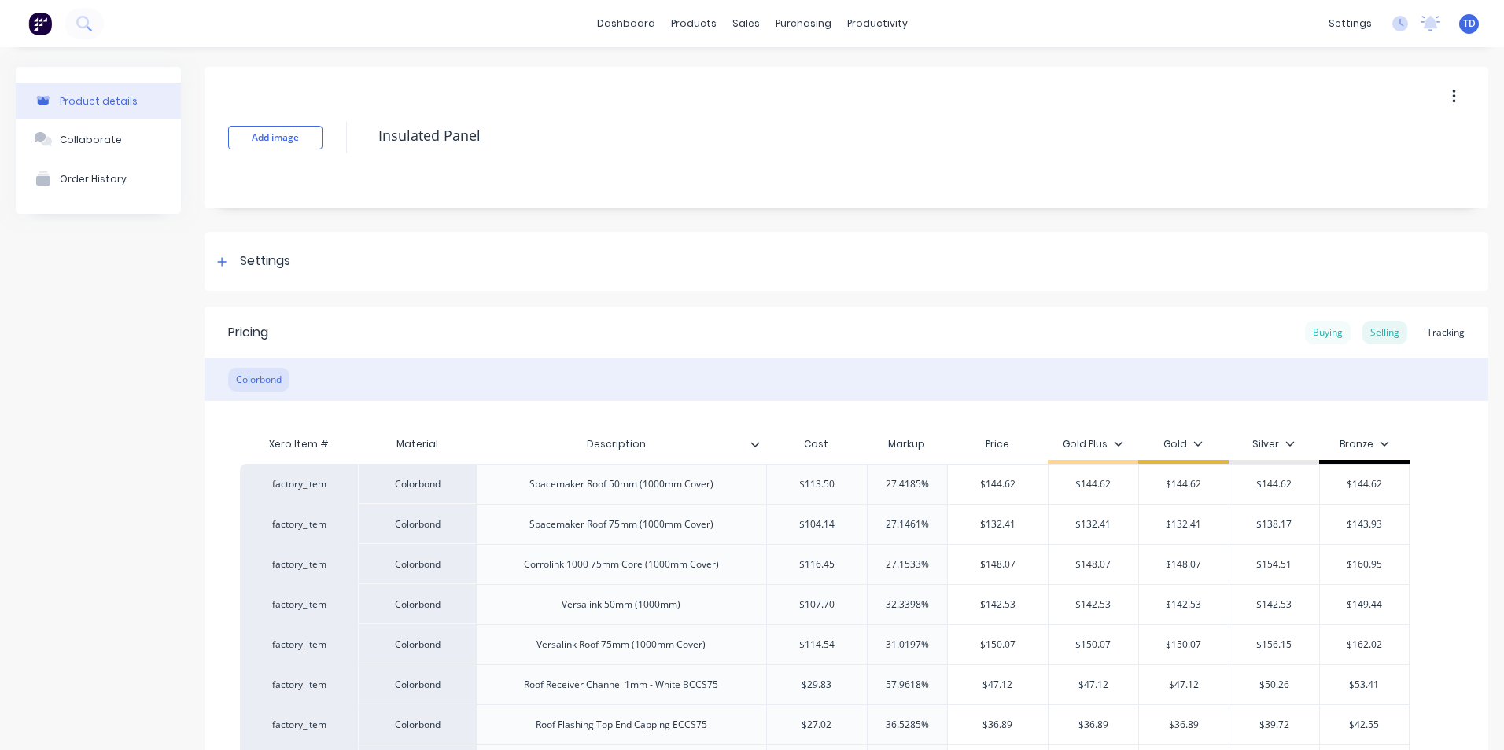
click at [1321, 330] on div "Buying" at bounding box center [1328, 333] width 46 height 24
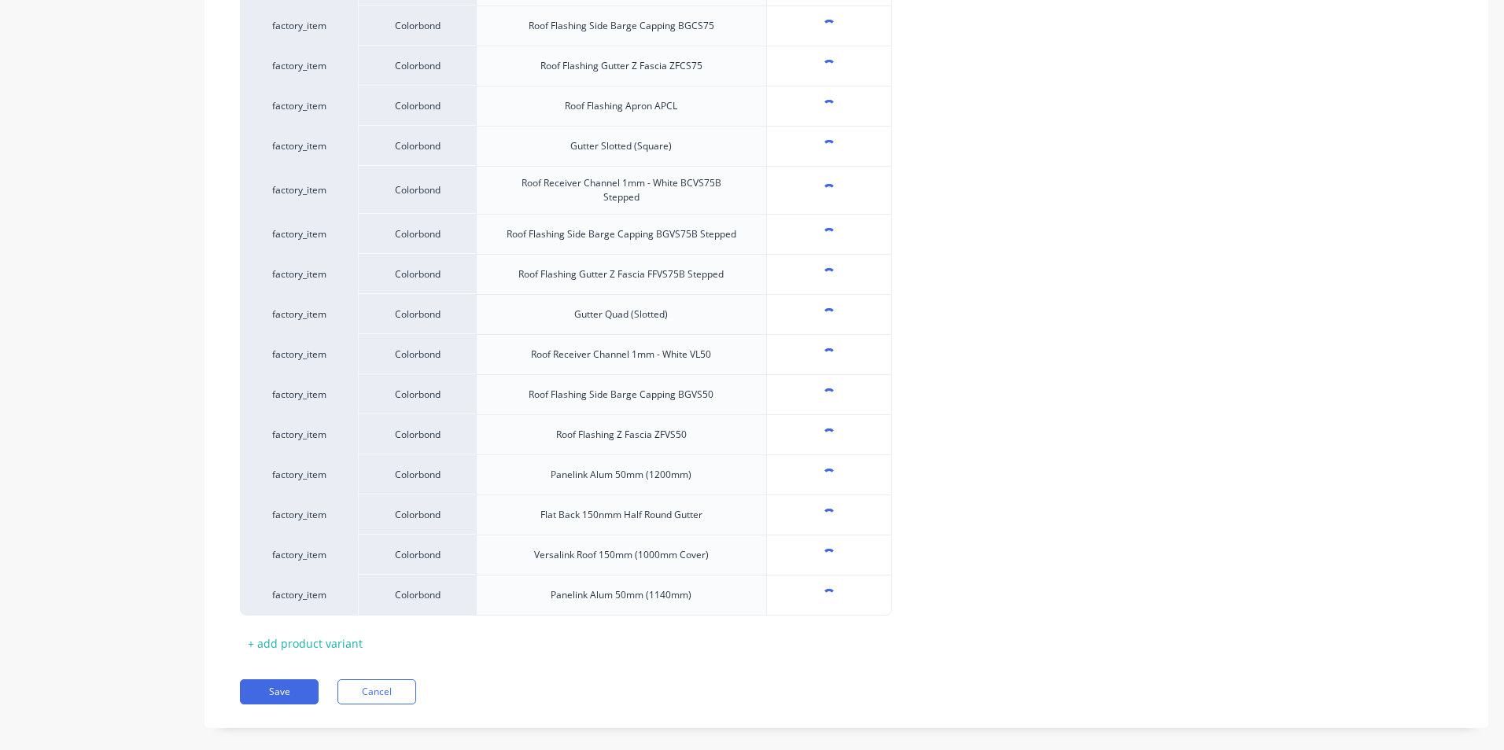
scroll to position [757, 0]
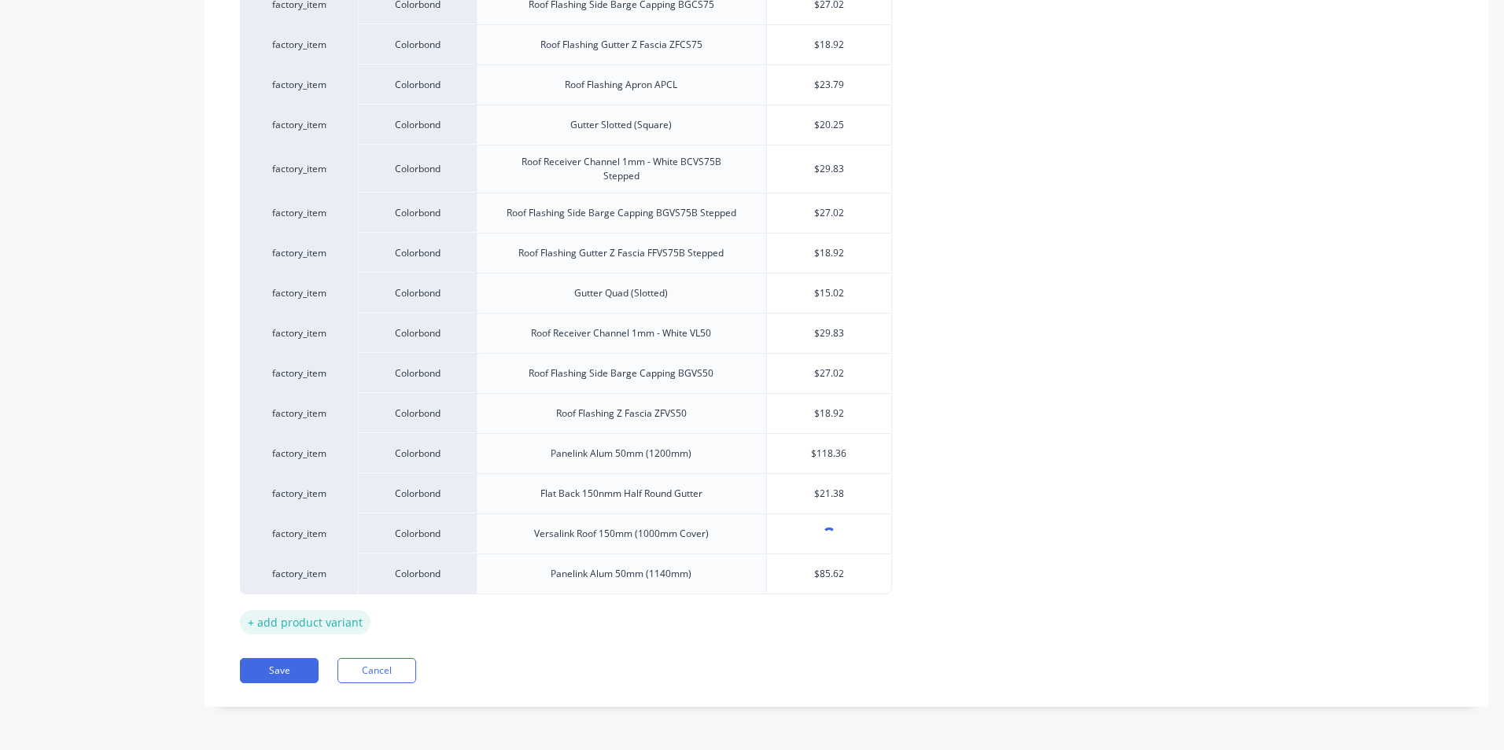
click at [317, 624] on div "+ add product variant" at bounding box center [305, 622] width 131 height 24
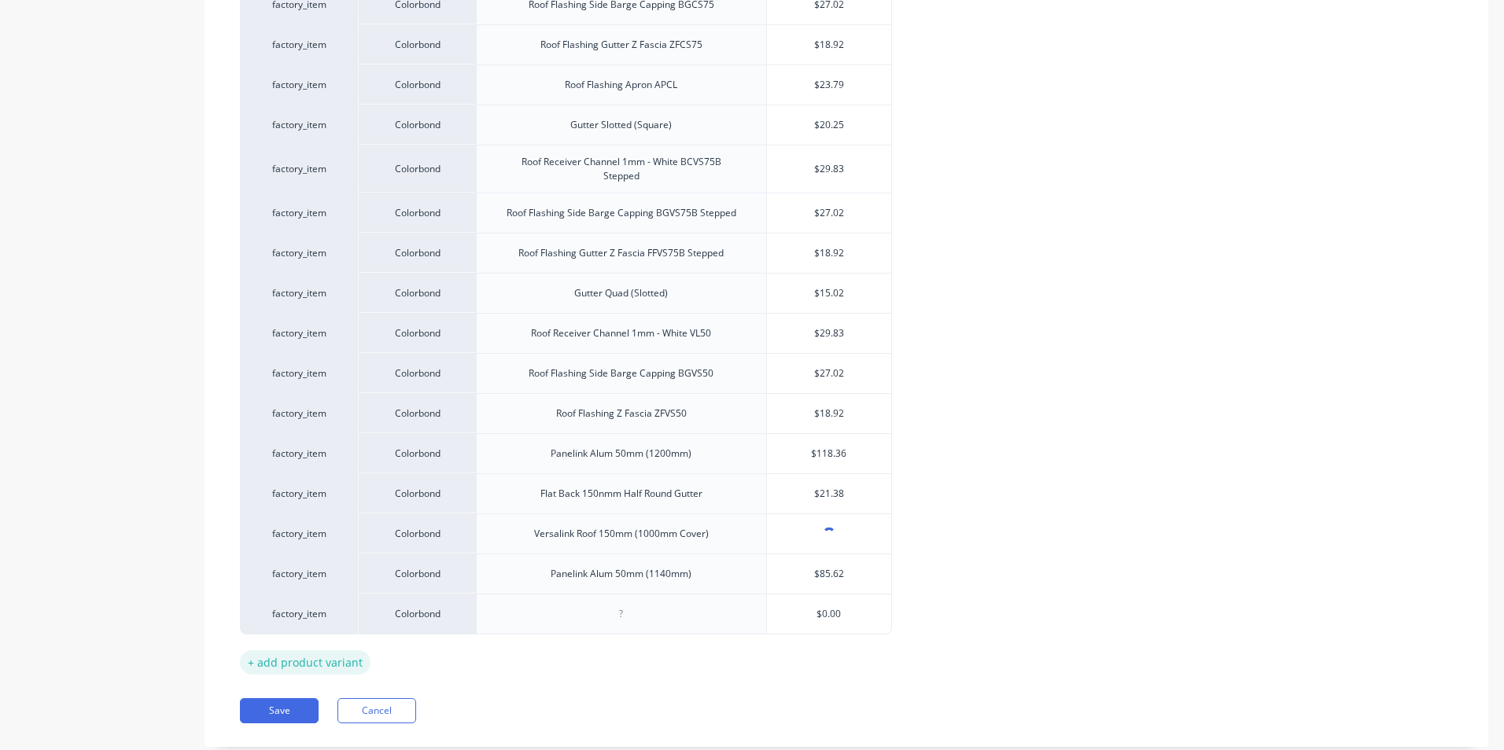
type textarea "x"
click at [628, 617] on div at bounding box center [621, 614] width 79 height 20
paste div
click at [628, 649] on div "Xero Item # Material Description Versiclad Pty Ltd factory_item Colorbond Space…" at bounding box center [846, 173] width 1213 height 1003
click at [311, 660] on div "+ add product variant" at bounding box center [305, 662] width 131 height 24
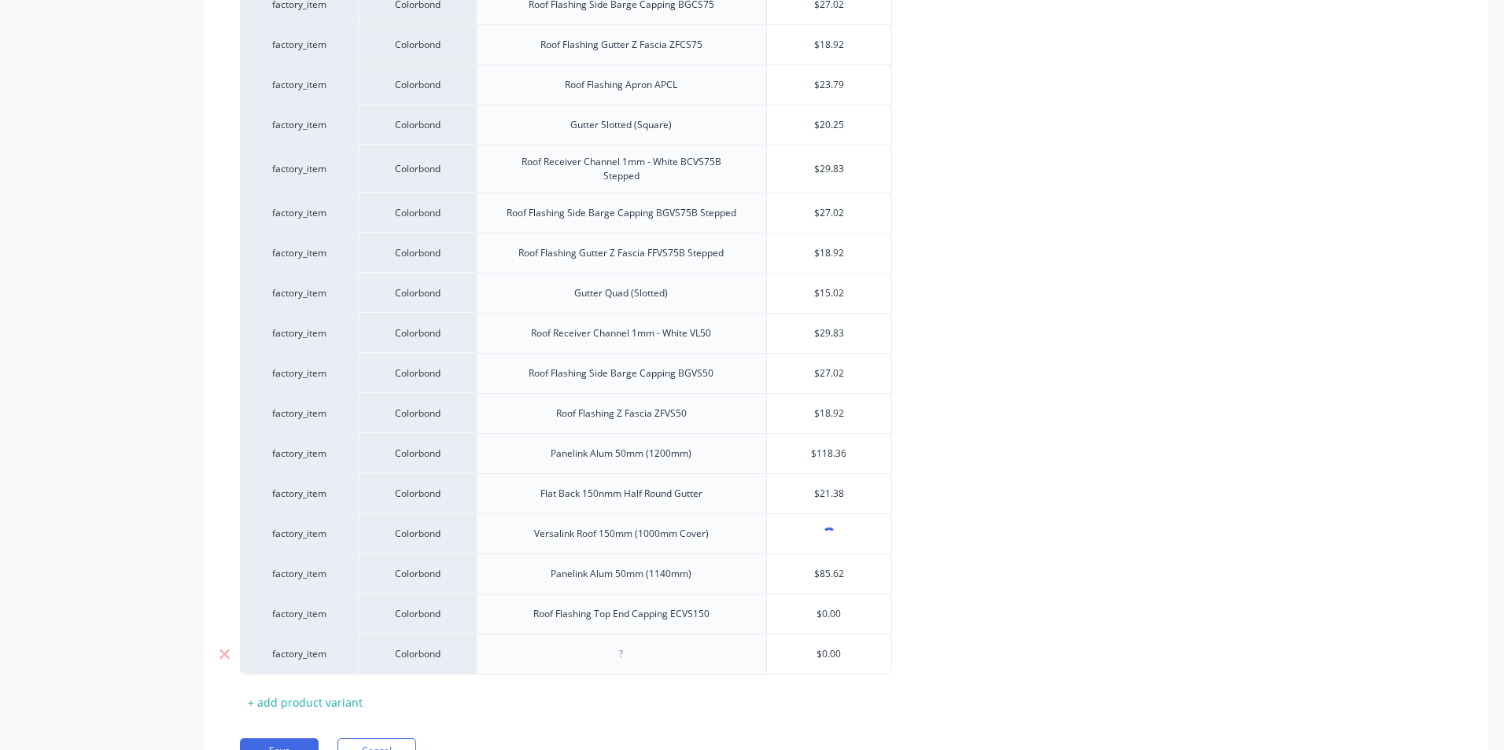
click at [628, 660] on div at bounding box center [621, 654] width 79 height 20
type textarea "x"
click at [628, 661] on div at bounding box center [621, 654] width 79 height 20
paste div
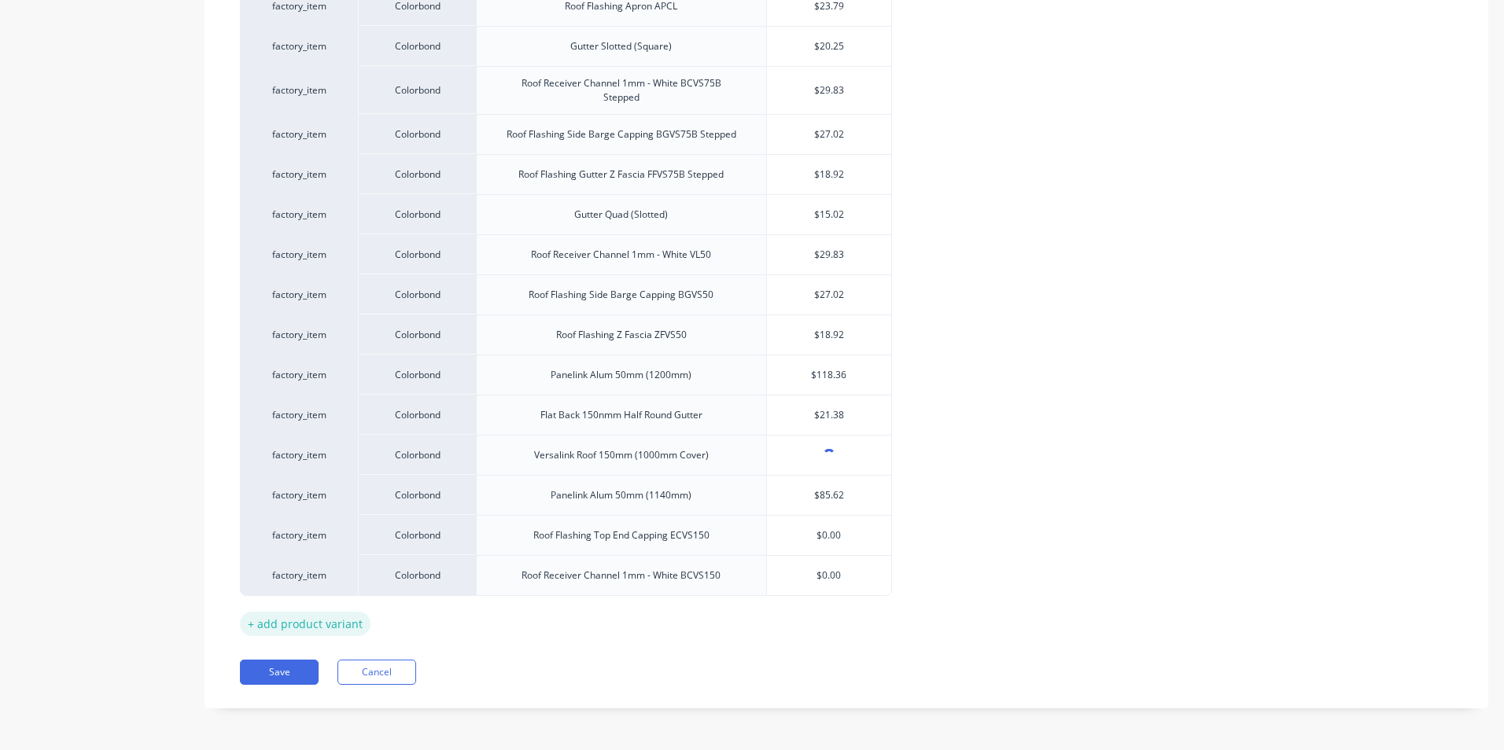
click at [325, 628] on div "+ add product variant" at bounding box center [305, 624] width 131 height 24
type textarea "x"
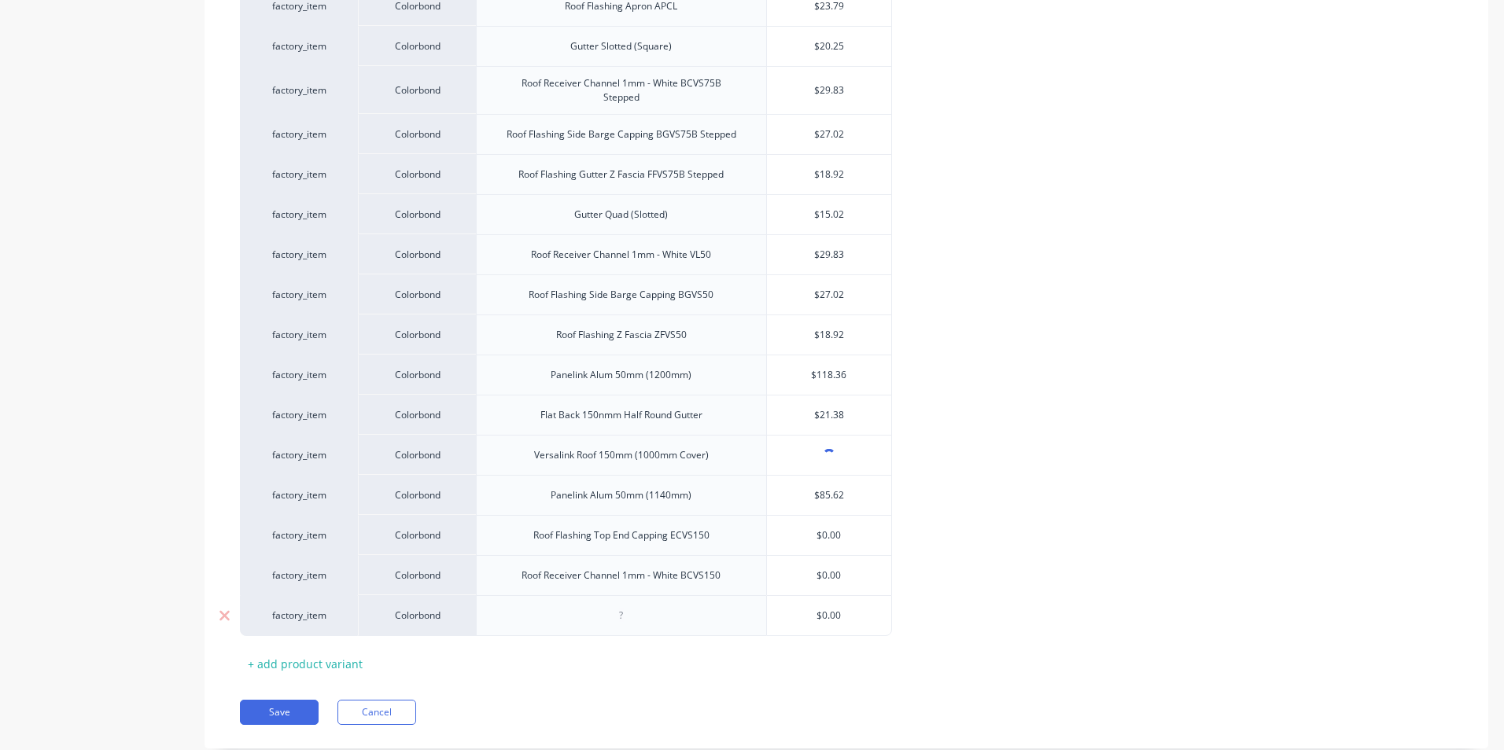
click at [650, 621] on div at bounding box center [621, 616] width 79 height 20
paste div
click at [335, 663] on div "+ add product variant" at bounding box center [305, 664] width 131 height 24
type textarea "x"
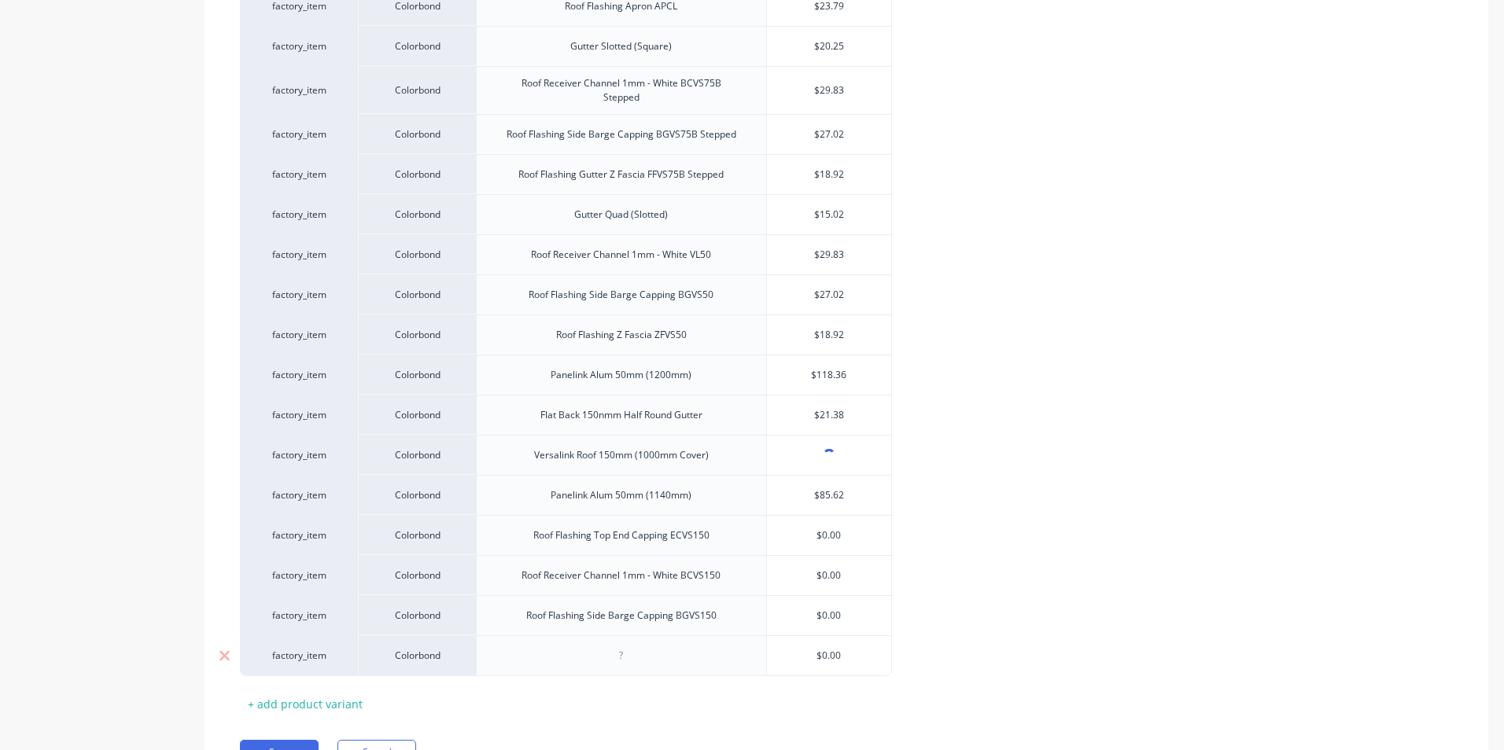
click at [622, 658] on div at bounding box center [621, 656] width 79 height 20
paste div
type textarea "x"
click at [956, 638] on div "factory_item Colorbond Spacemaker Roof 50mm (1000mm Cover) factory_item Colorbo…" at bounding box center [846, 151] width 1213 height 1052
type input "$0.00"
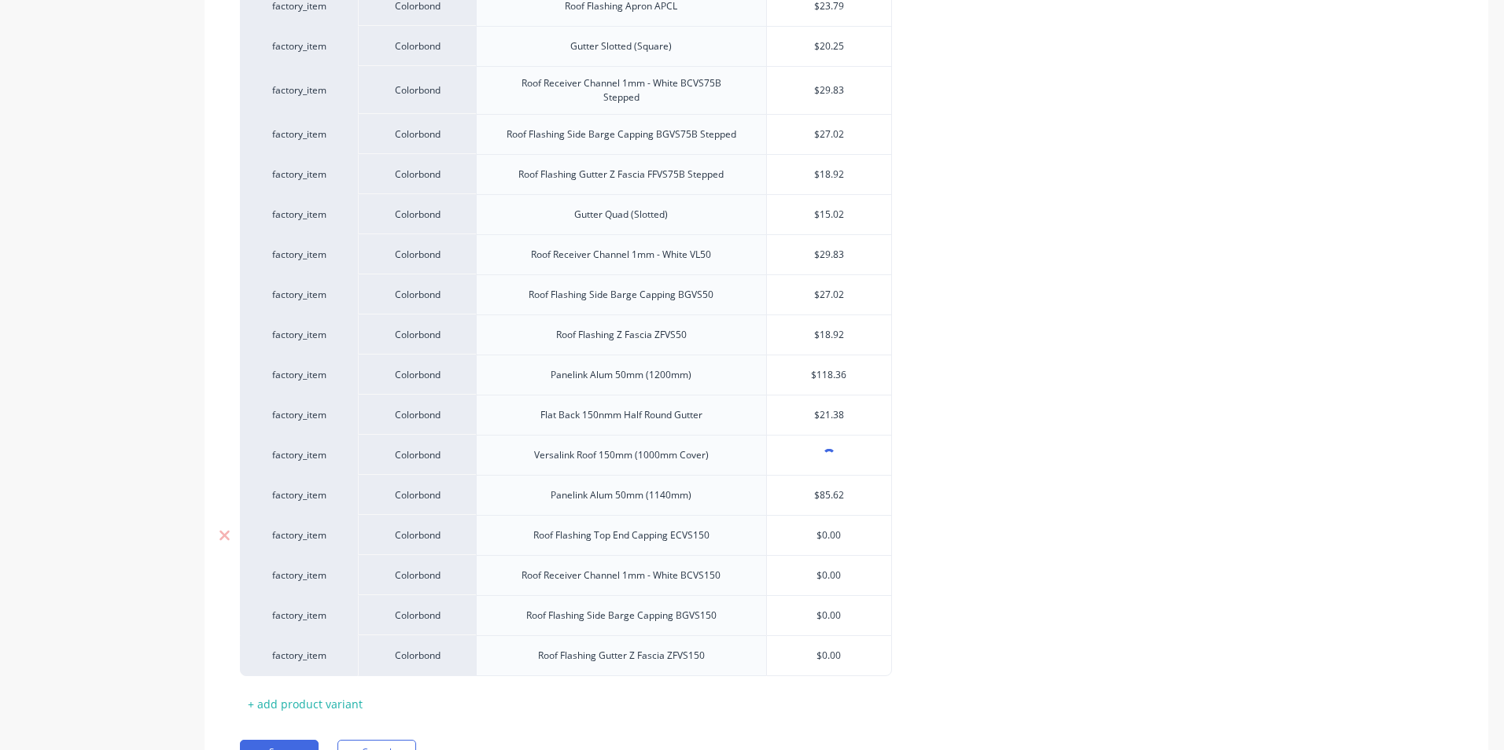
click at [847, 534] on input "$0.00" at bounding box center [829, 536] width 125 height 14
type textarea "x"
type input "2"
type textarea "x"
type input "28"
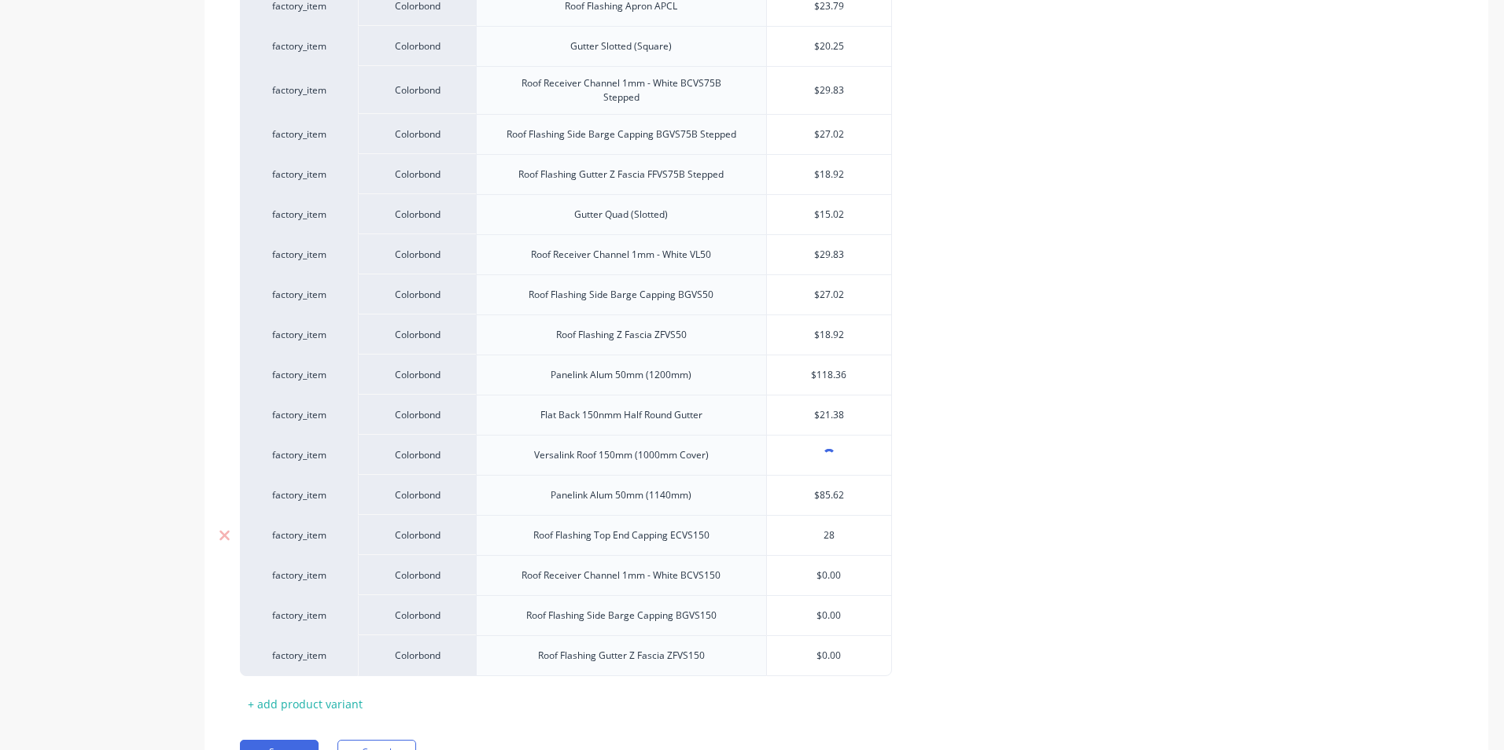
type textarea "x"
type input "28."
type textarea "x"
type input "28.5"
type textarea "x"
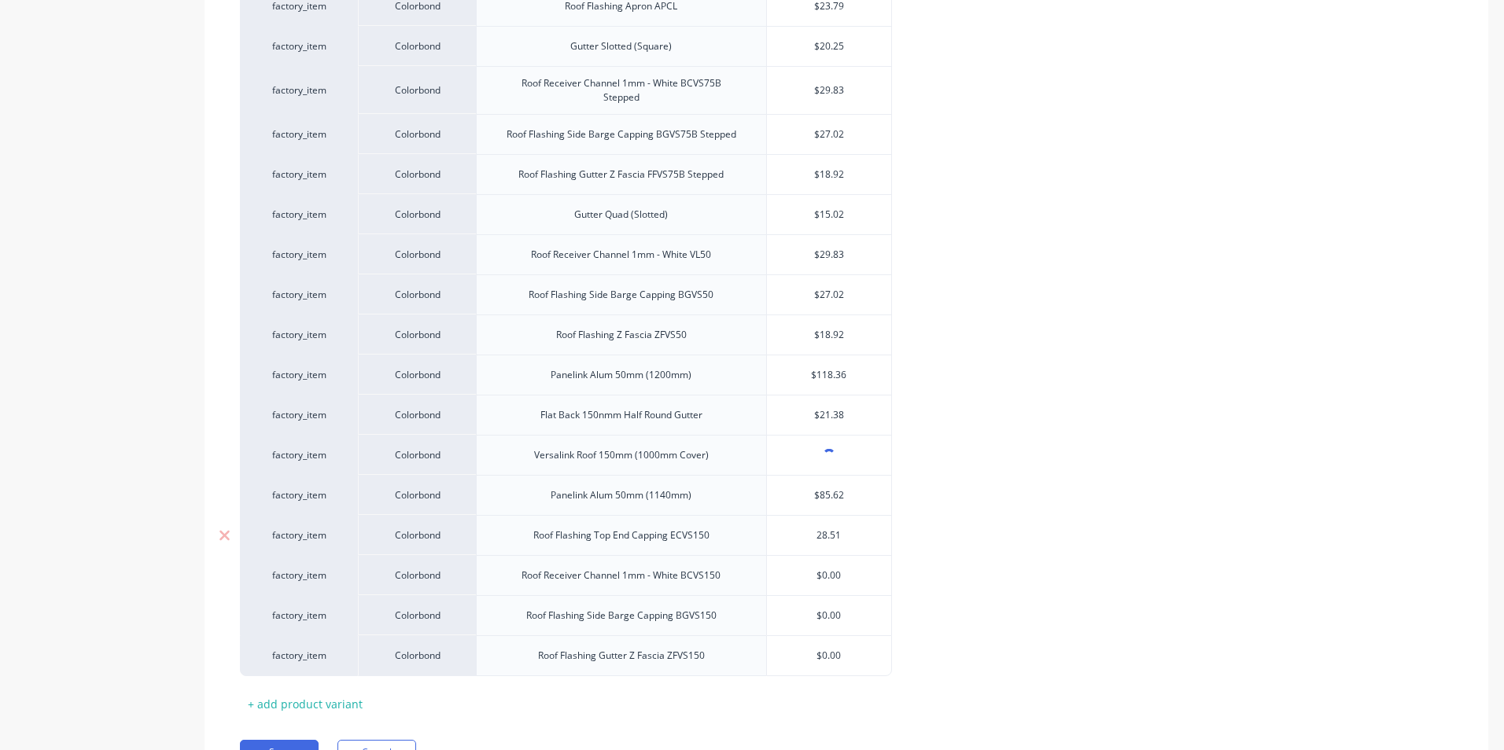
type input "28.51"
type textarea "x"
type input "$0.00"
type textarea "x"
type input "3"
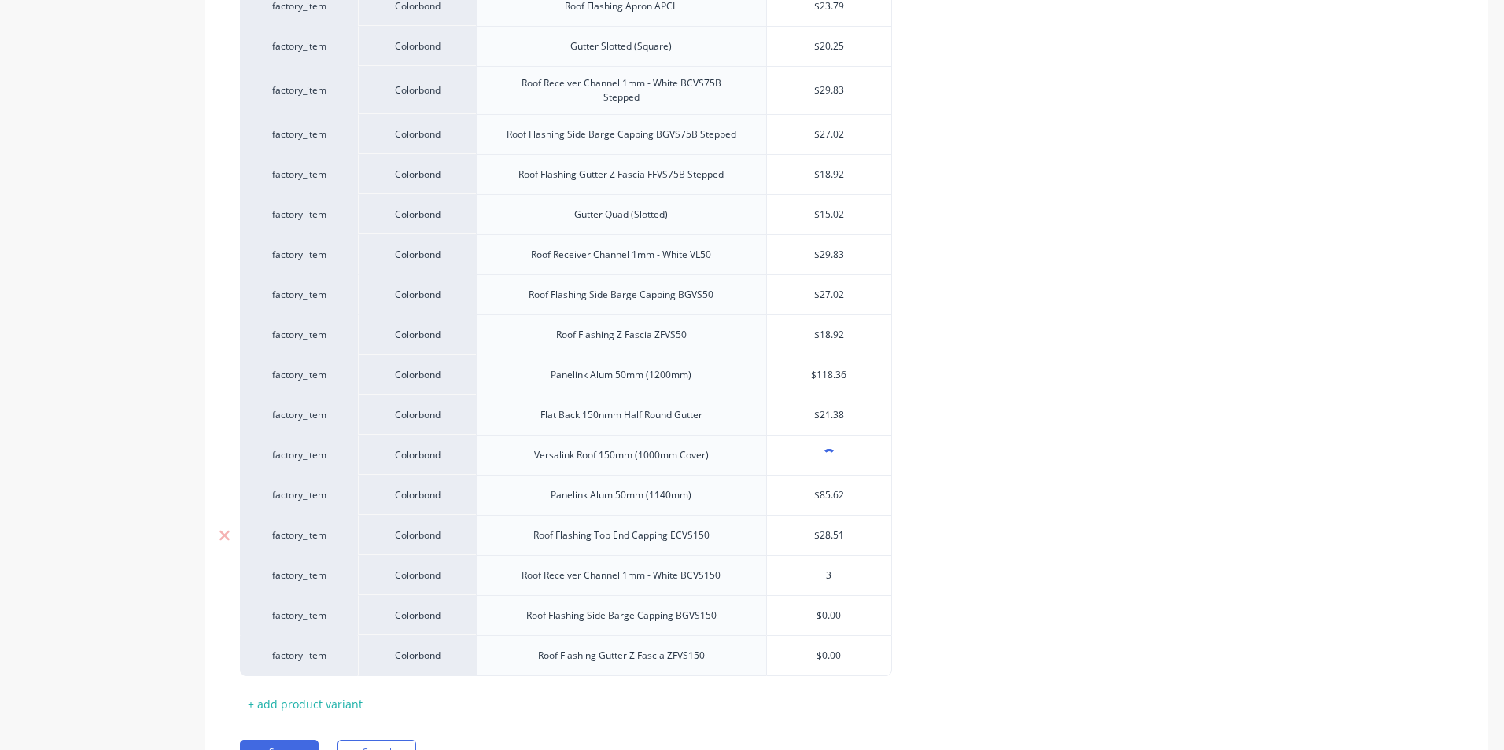
type textarea "x"
type input "31"
type textarea "x"
type input "31."
type textarea "x"
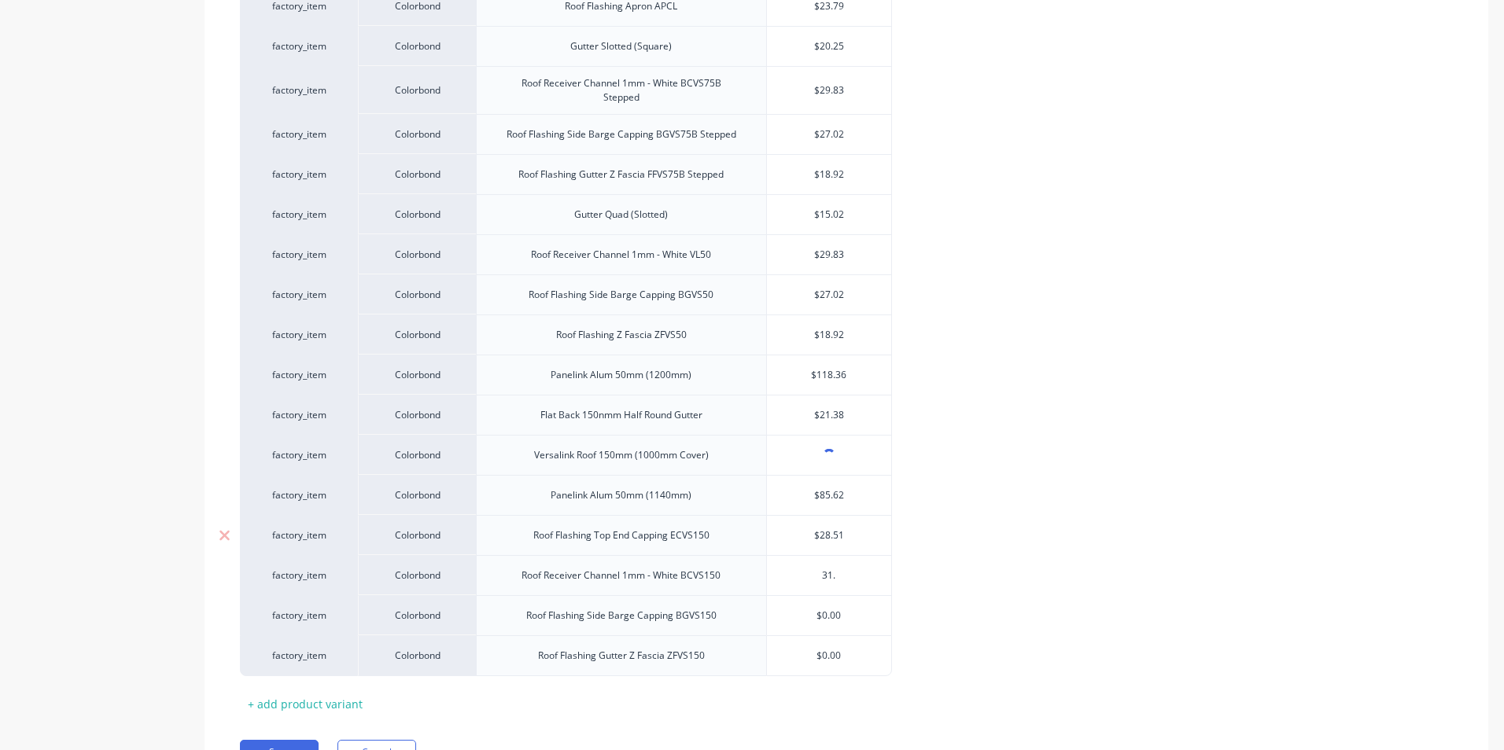
type input "31.4"
type textarea "x"
type input "31.47"
type textarea "x"
type input "$0.00"
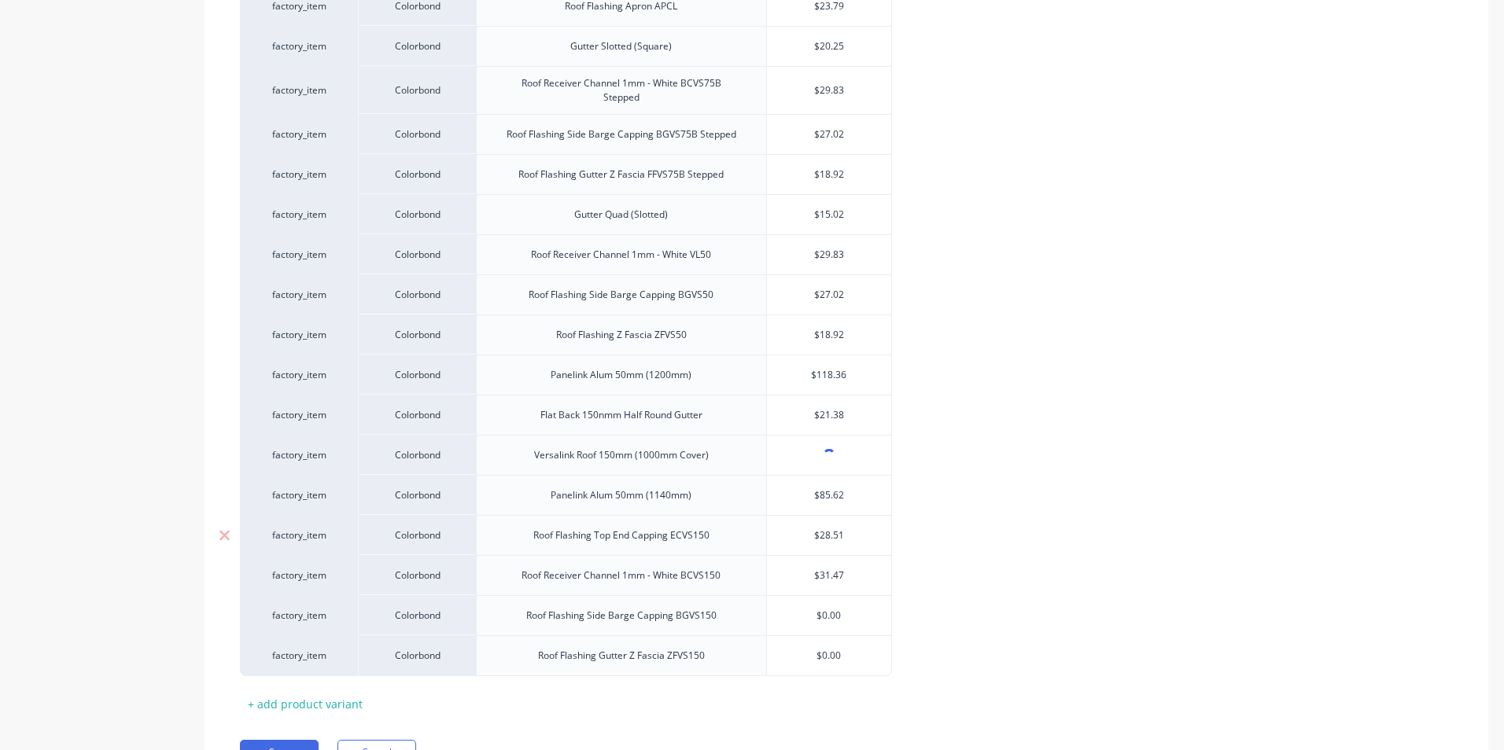
type textarea "x"
type input "2"
type textarea "x"
type input "28"
type textarea "x"
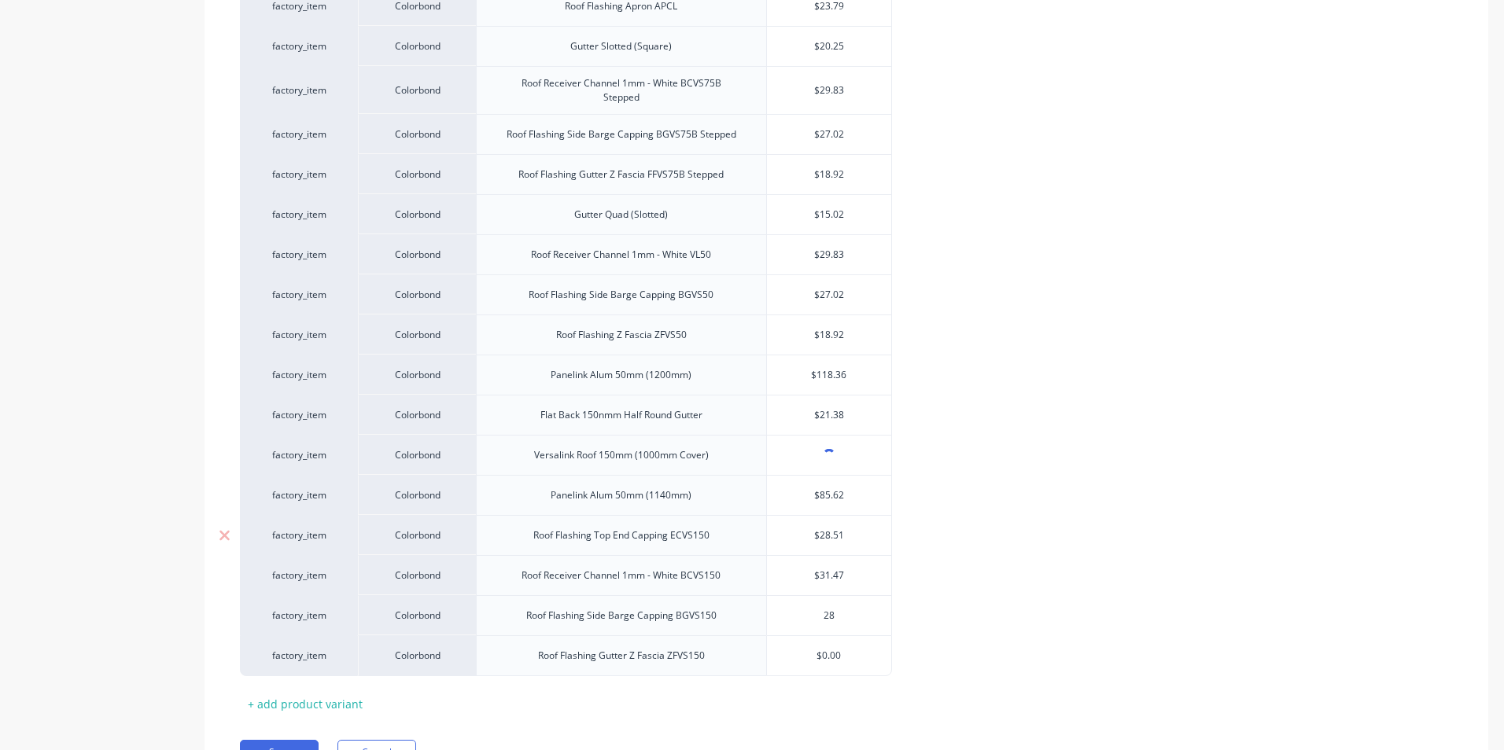
type input "28."
type textarea "x"
type input "28.5"
type textarea "x"
type input "28.51"
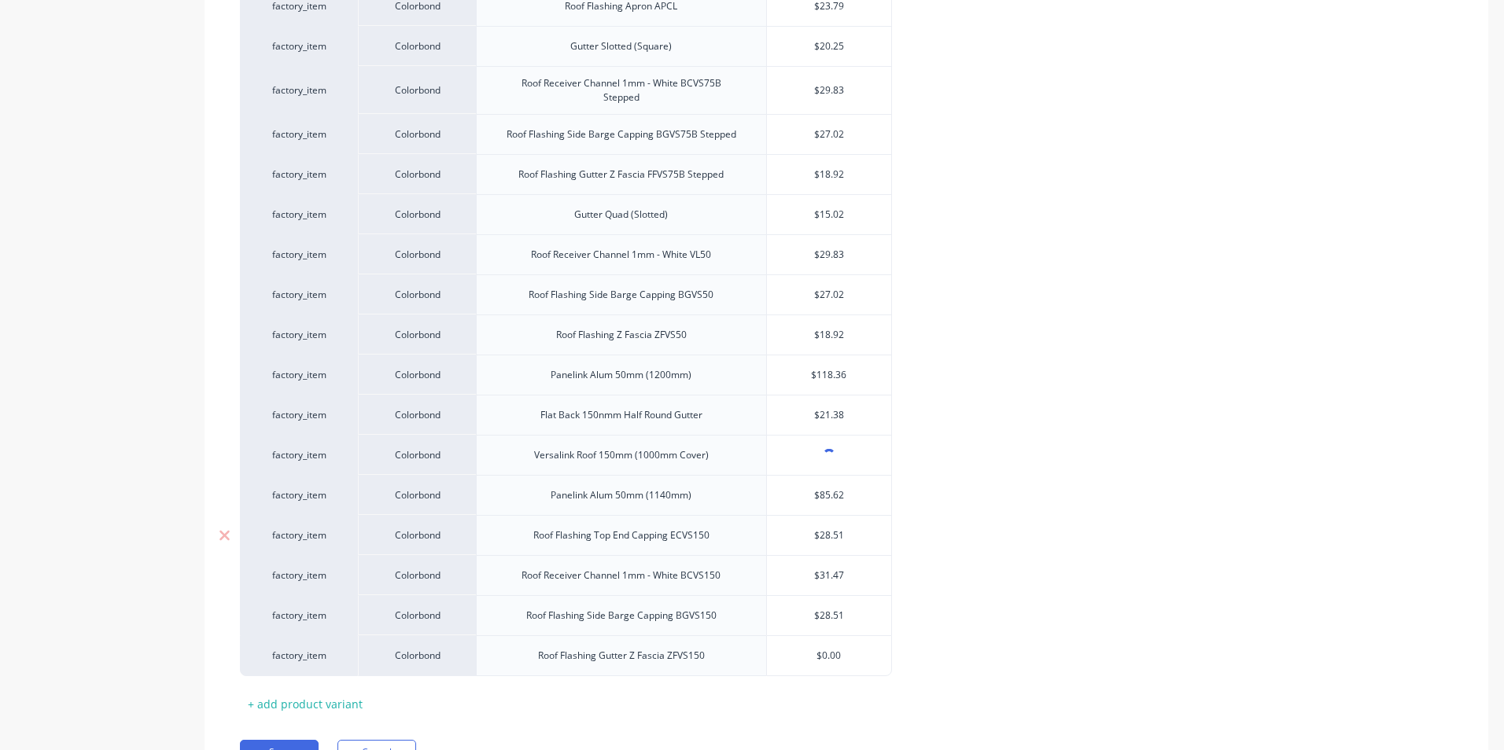
type textarea "x"
type input "$0.00"
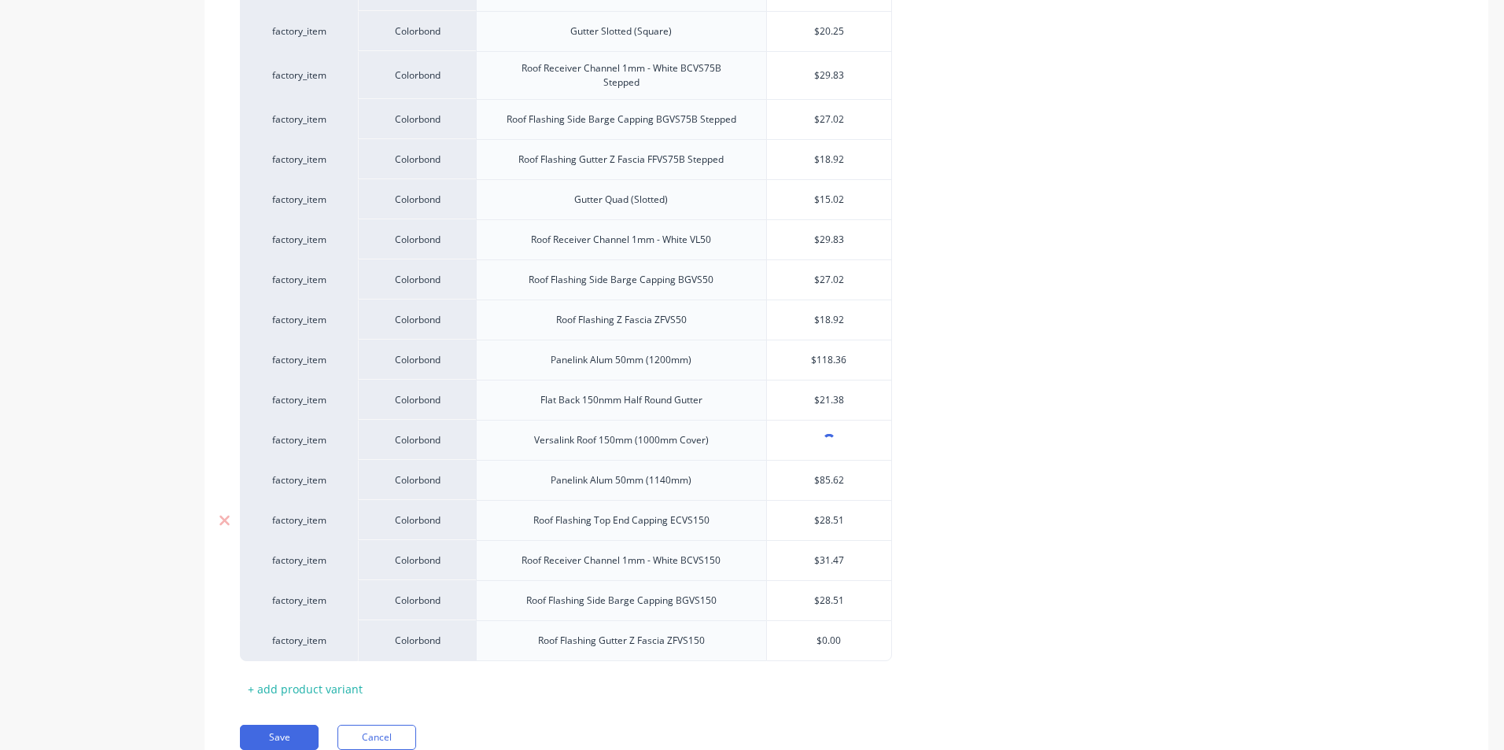
type textarea "x"
type input "1"
type textarea "x"
type input "19"
type textarea "x"
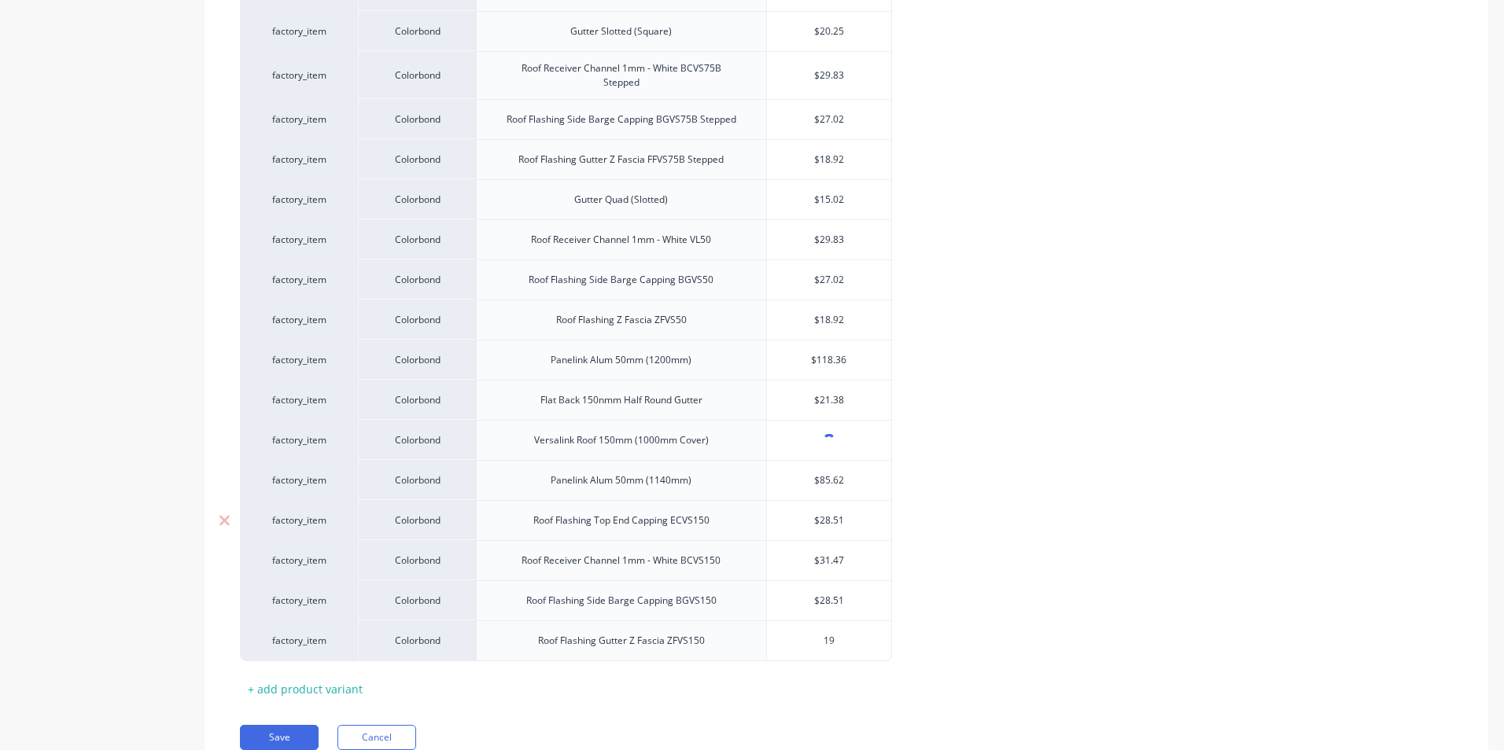
type input "19."
type textarea "x"
type input "19.9"
type textarea "x"
type input "19.96"
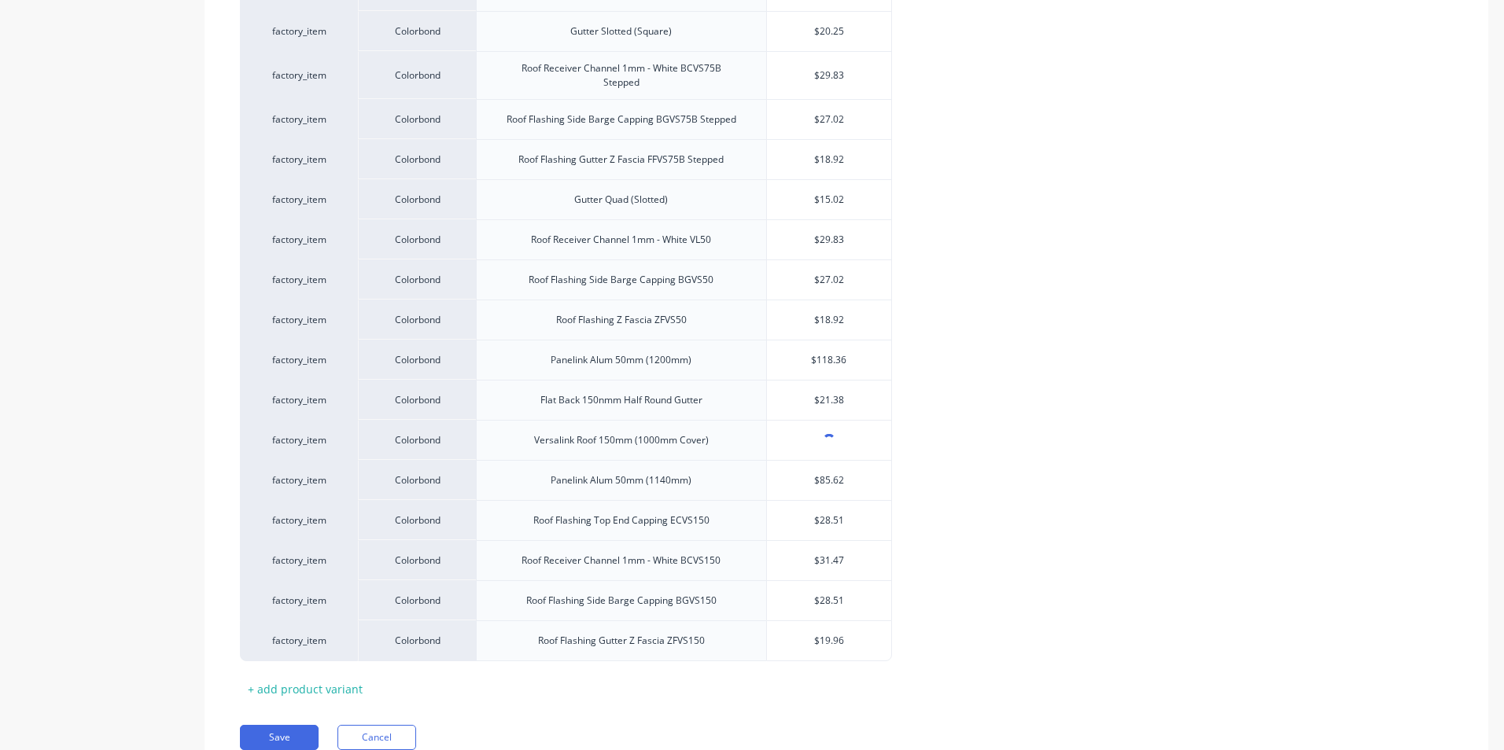
click at [731, 680] on div "Xero Item # Material Description Versiclad Pty Ltd factory_item Colorbond Space…" at bounding box center [846, 139] width 1213 height 1123
click at [283, 730] on button "Save" at bounding box center [279, 737] width 79 height 25
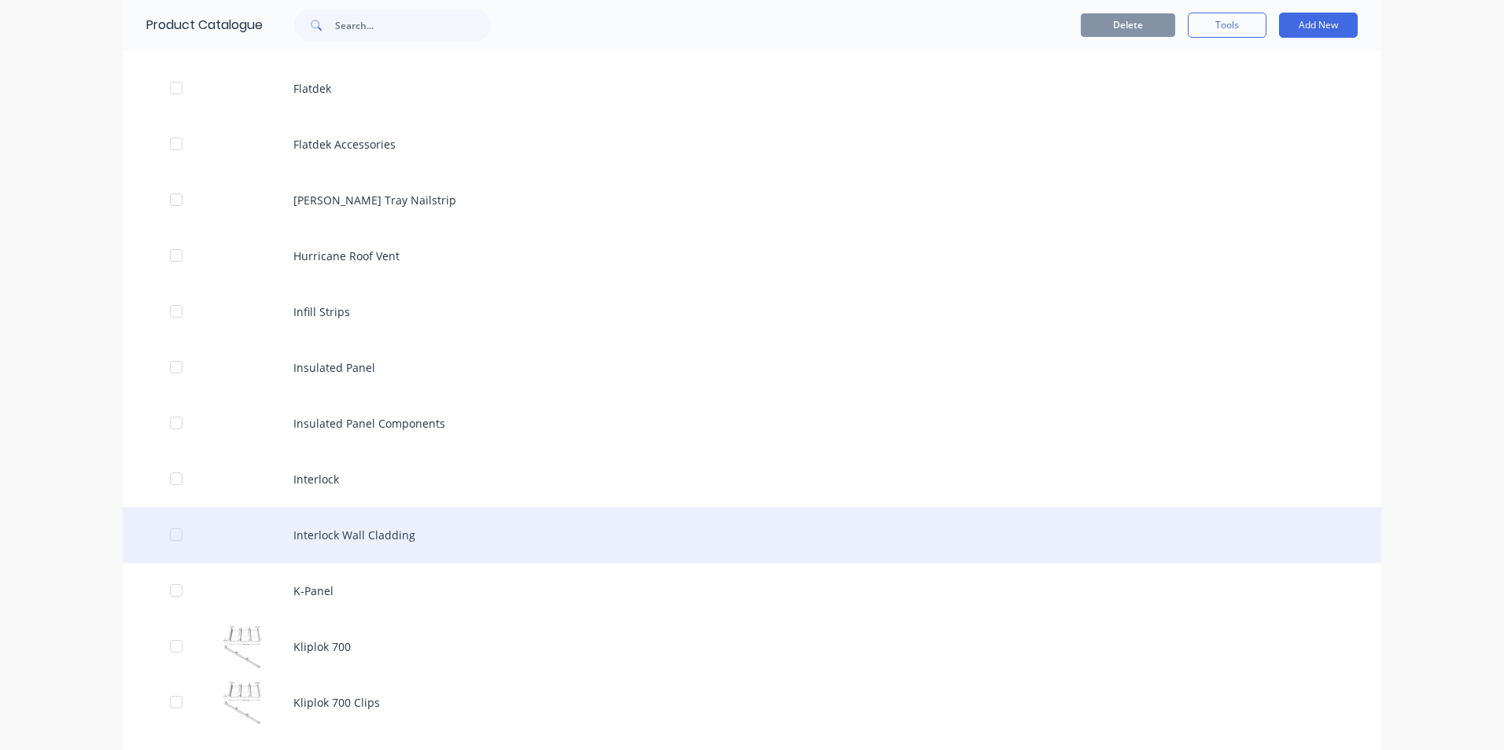
scroll to position [1966, 0]
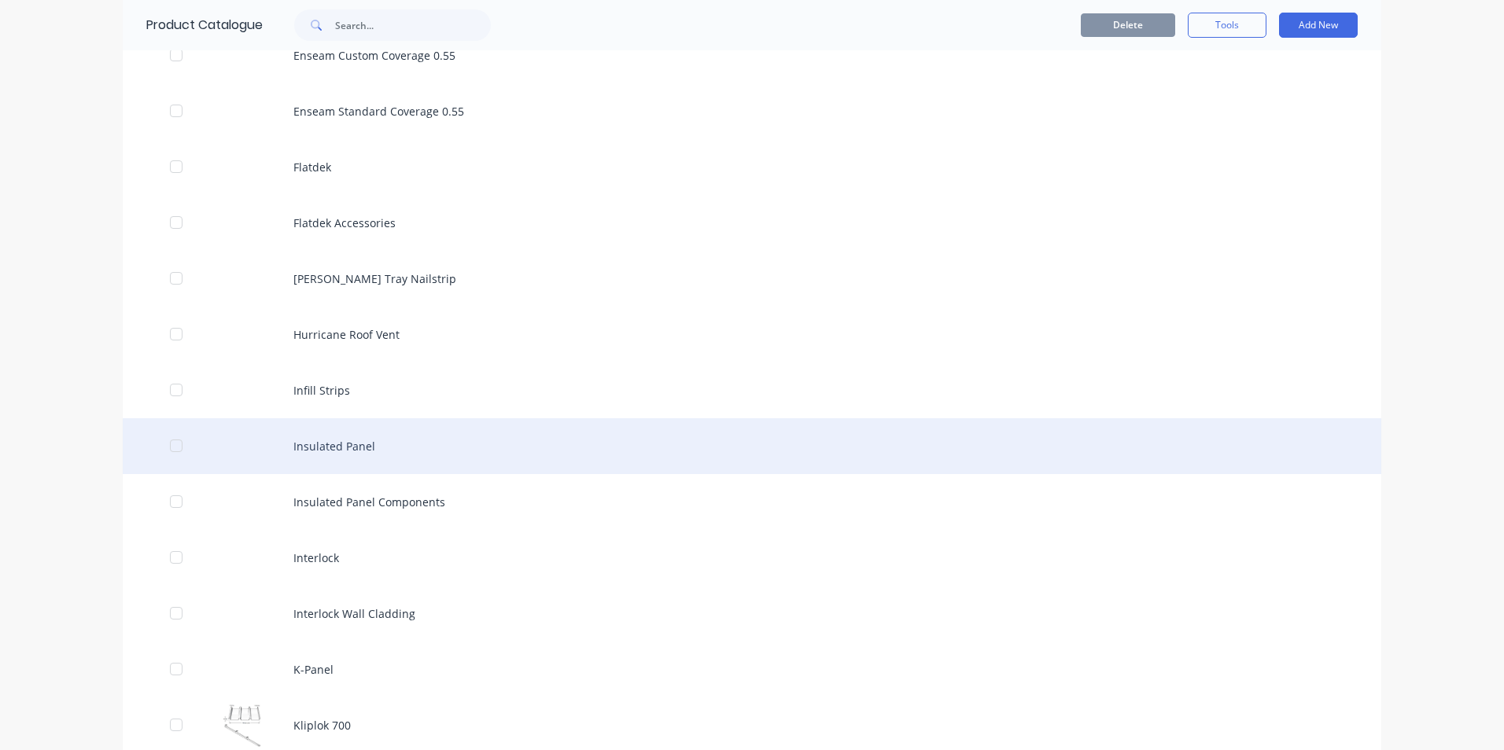
click at [381, 465] on div "Insulated Panel" at bounding box center [752, 446] width 1258 height 56
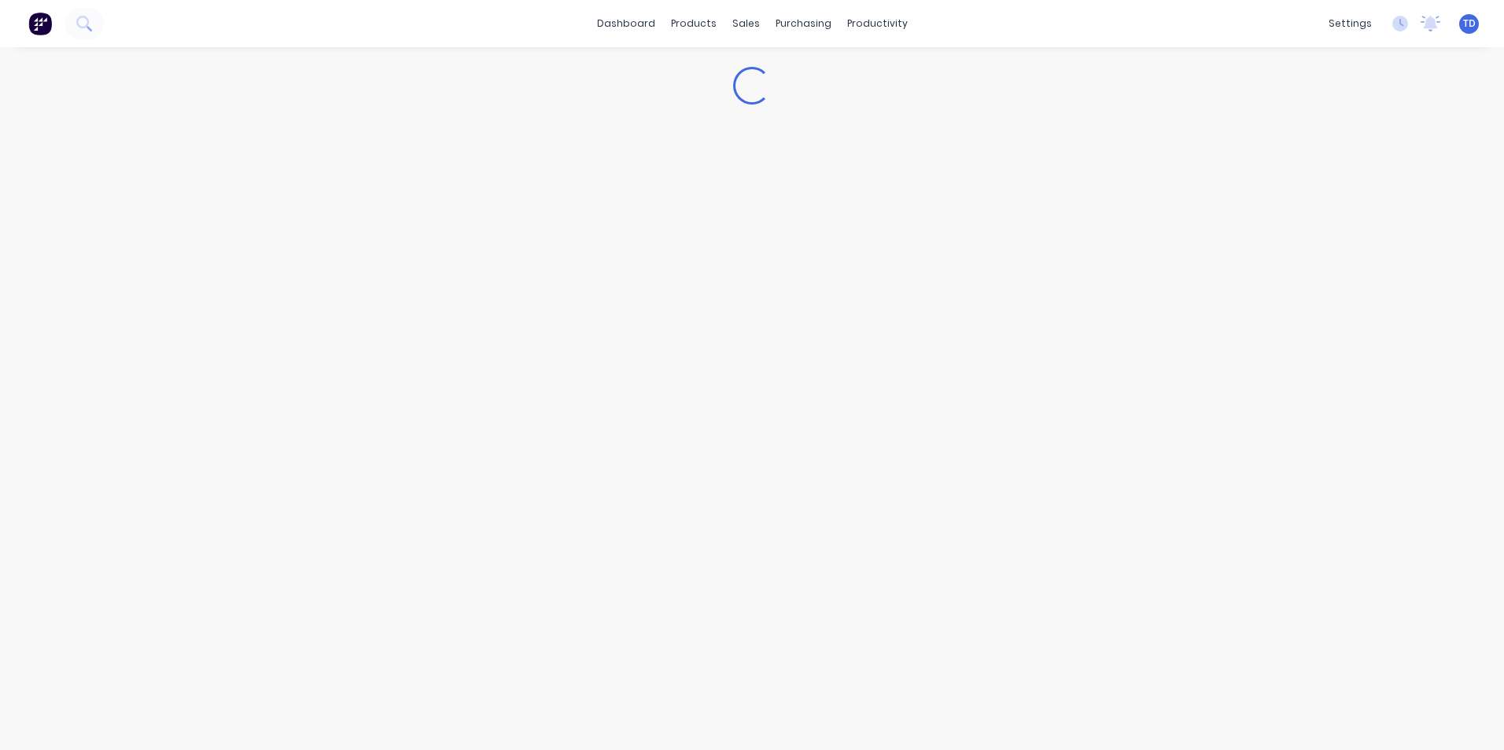
type textarea "x"
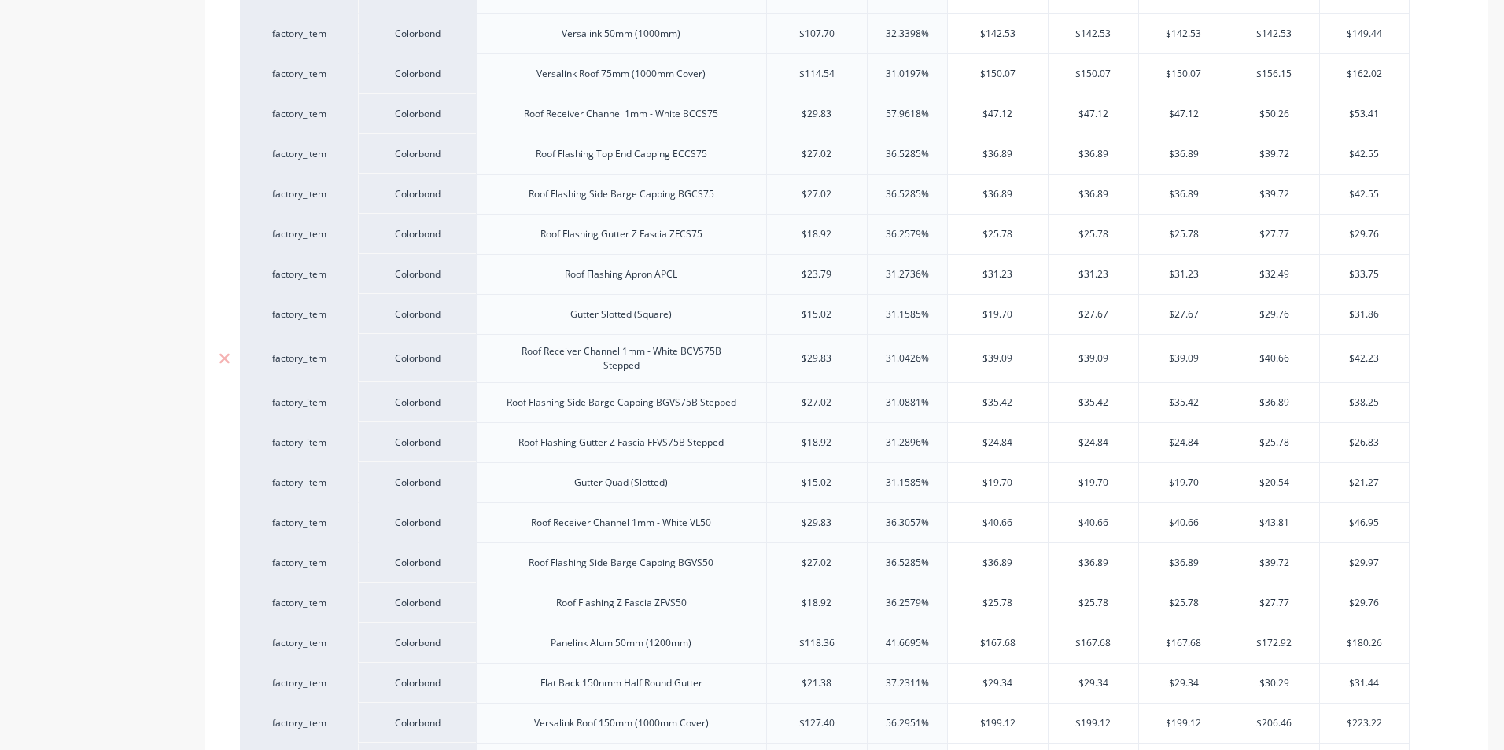
scroll to position [921, 0]
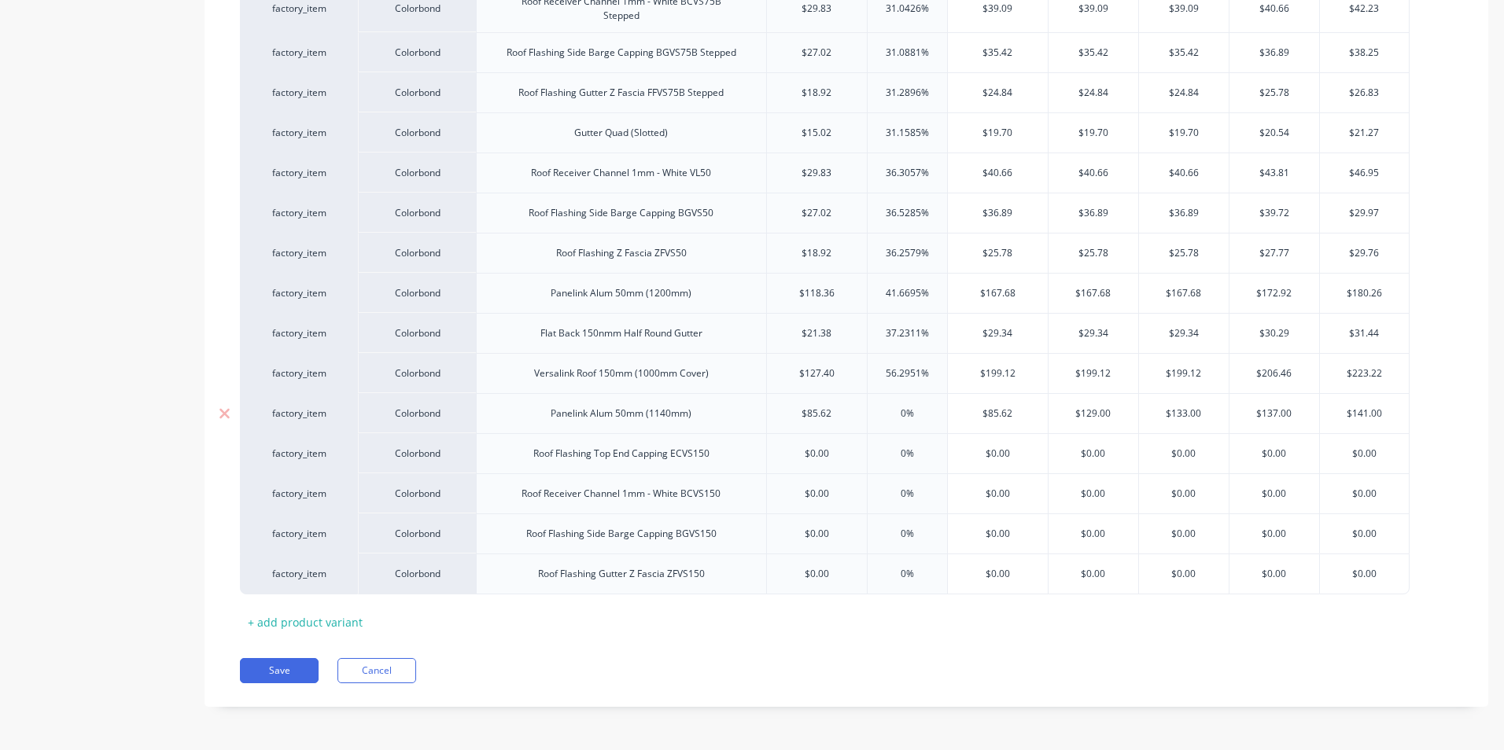
click at [931, 423] on div "0%" at bounding box center [906, 413] width 79 height 39
type input "0%"
type input "$85.62"
type textarea "x"
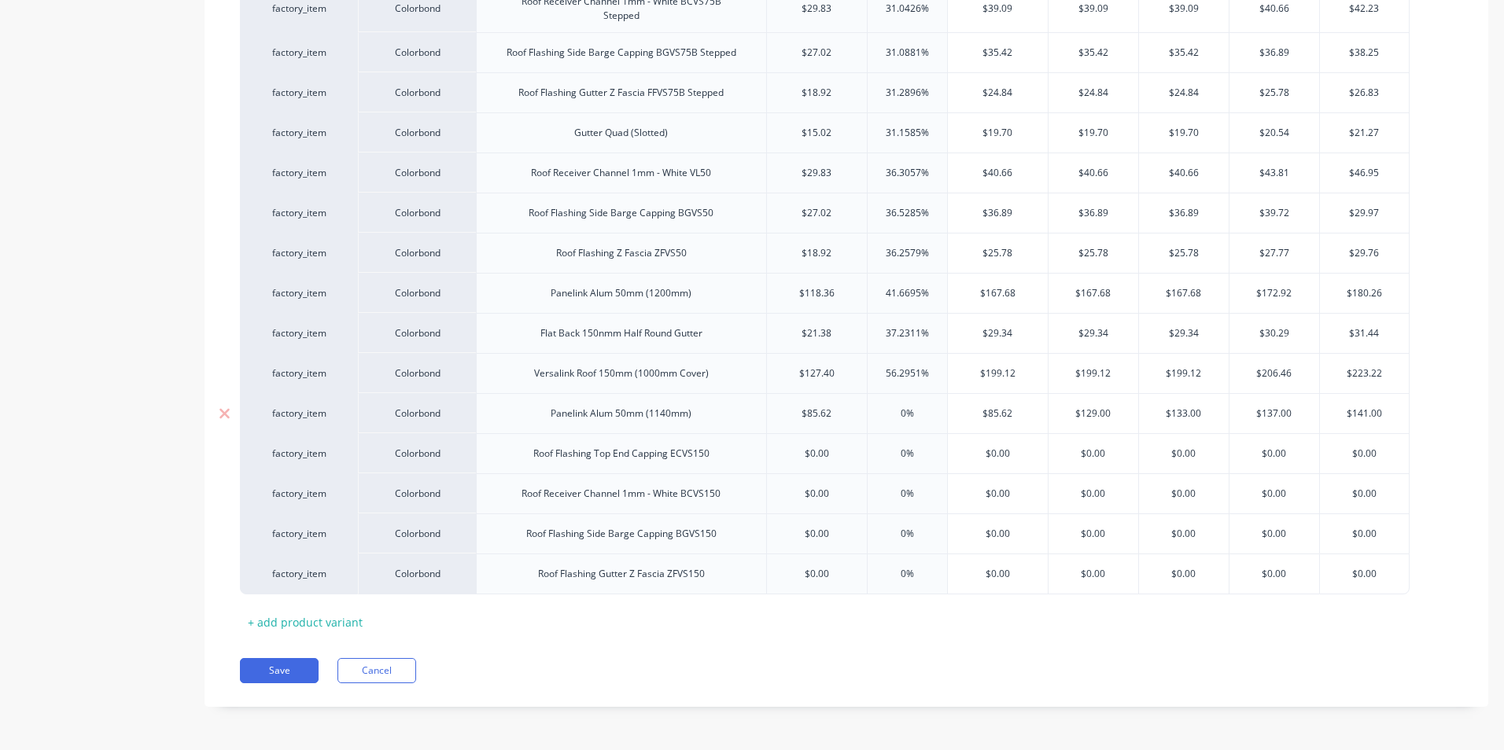
type input "1"
type textarea "x"
type input "13"
type textarea "x"
type input "133"
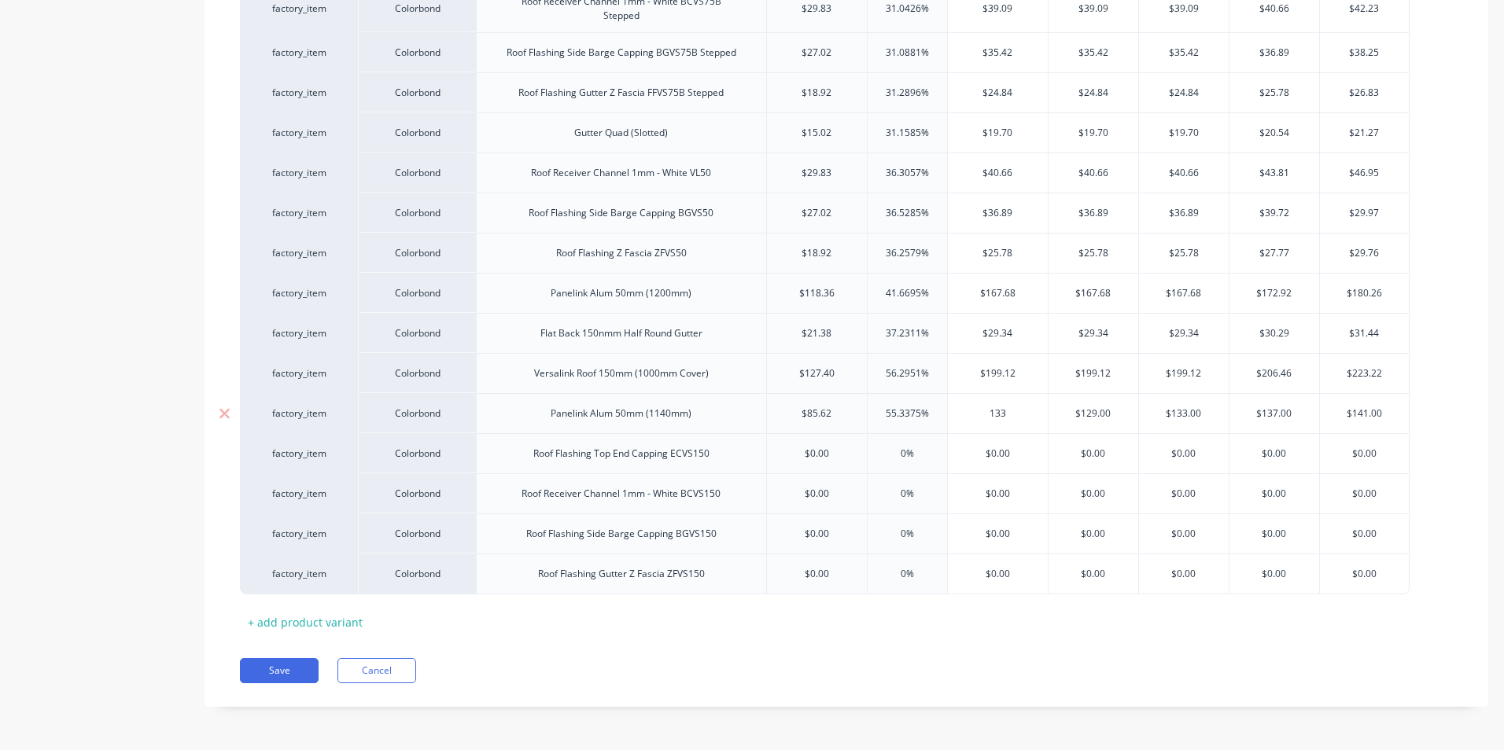
type input "$129.00"
